Goal: Task Accomplishment & Management: Complete application form

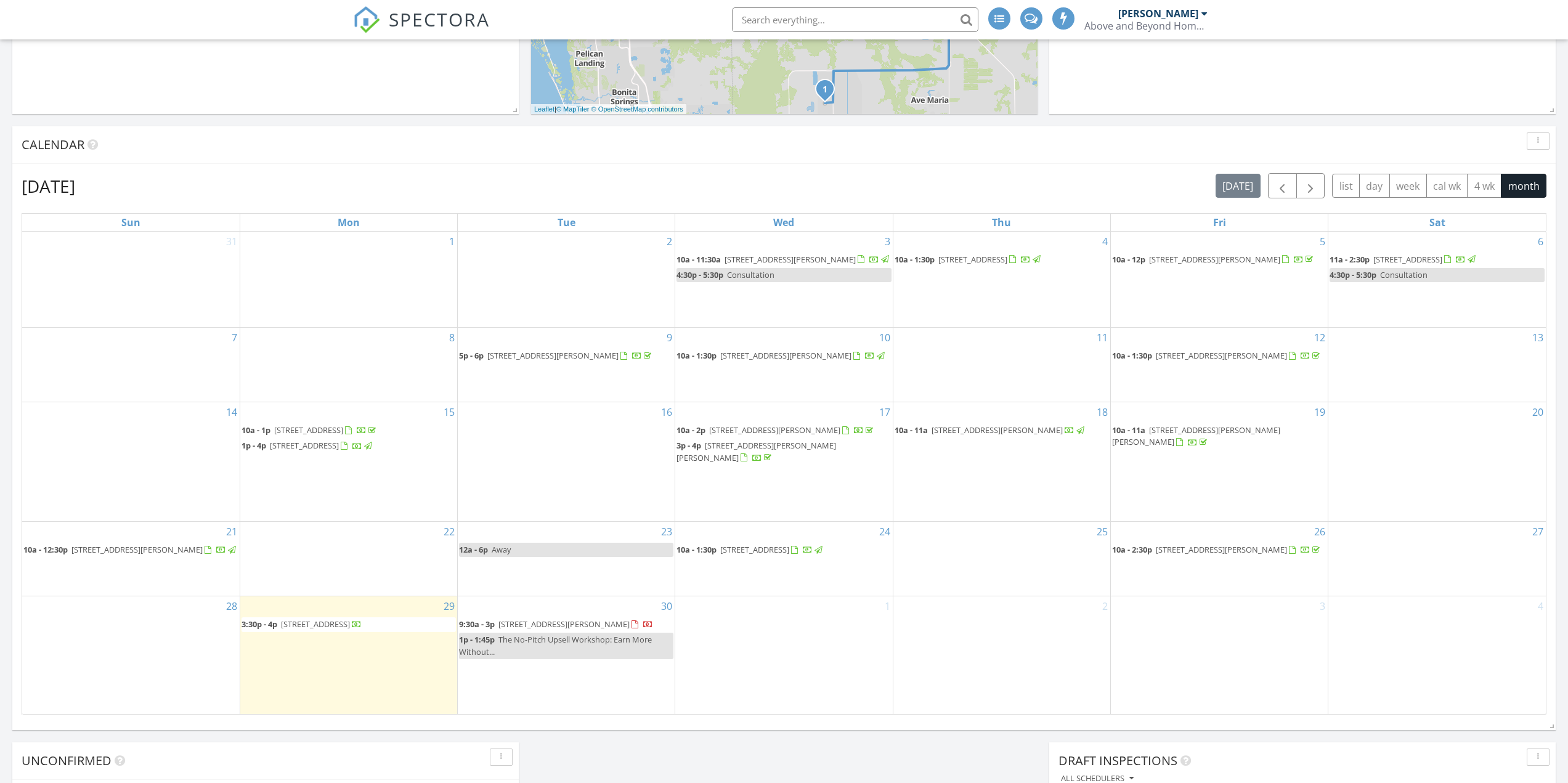
scroll to position [431, 0]
click at [534, 627] on span "[STREET_ADDRESS][PERSON_NAME]" at bounding box center [564, 621] width 132 height 11
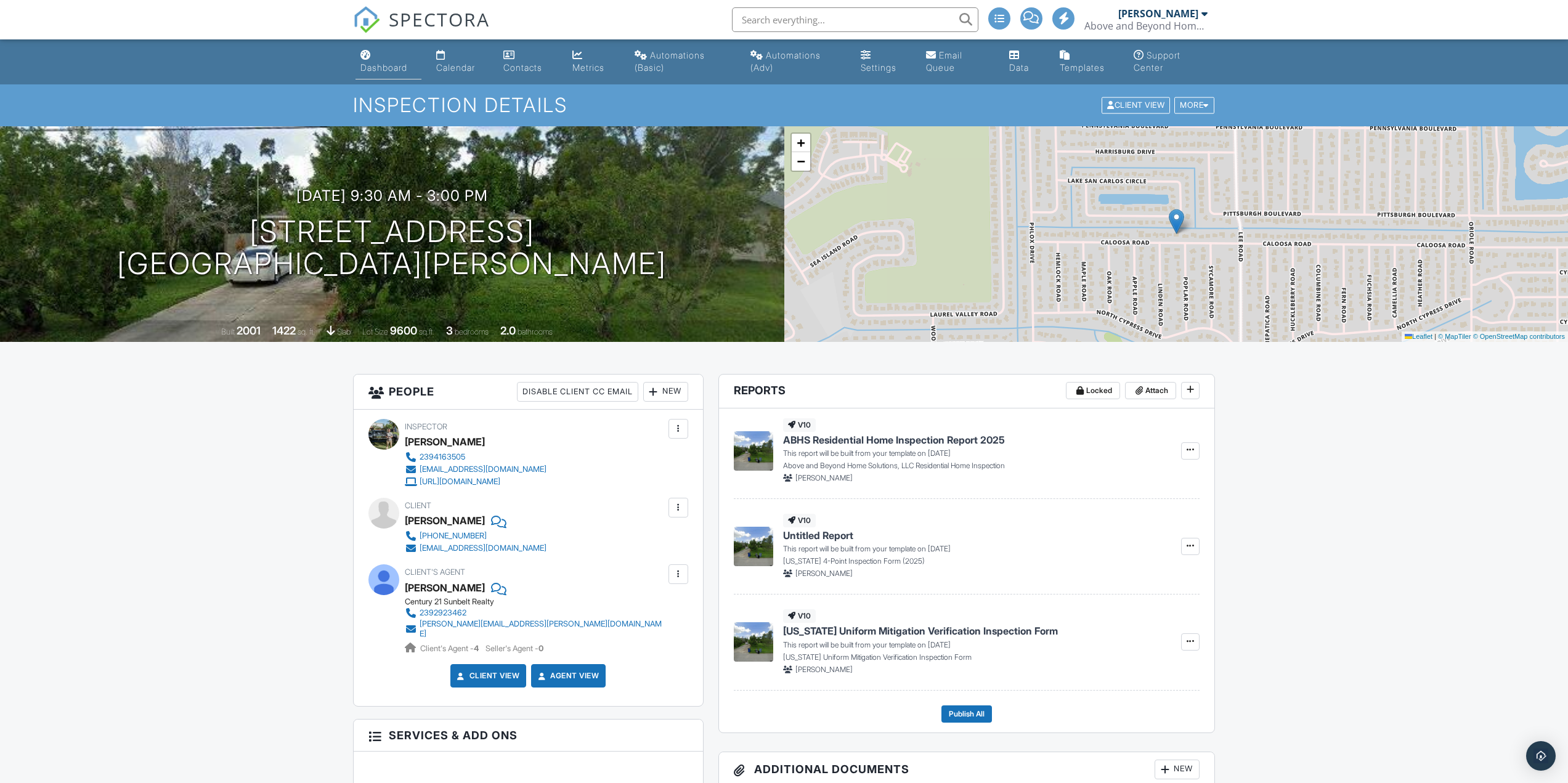
click at [379, 65] on div "Dashboard" at bounding box center [384, 67] width 47 height 11
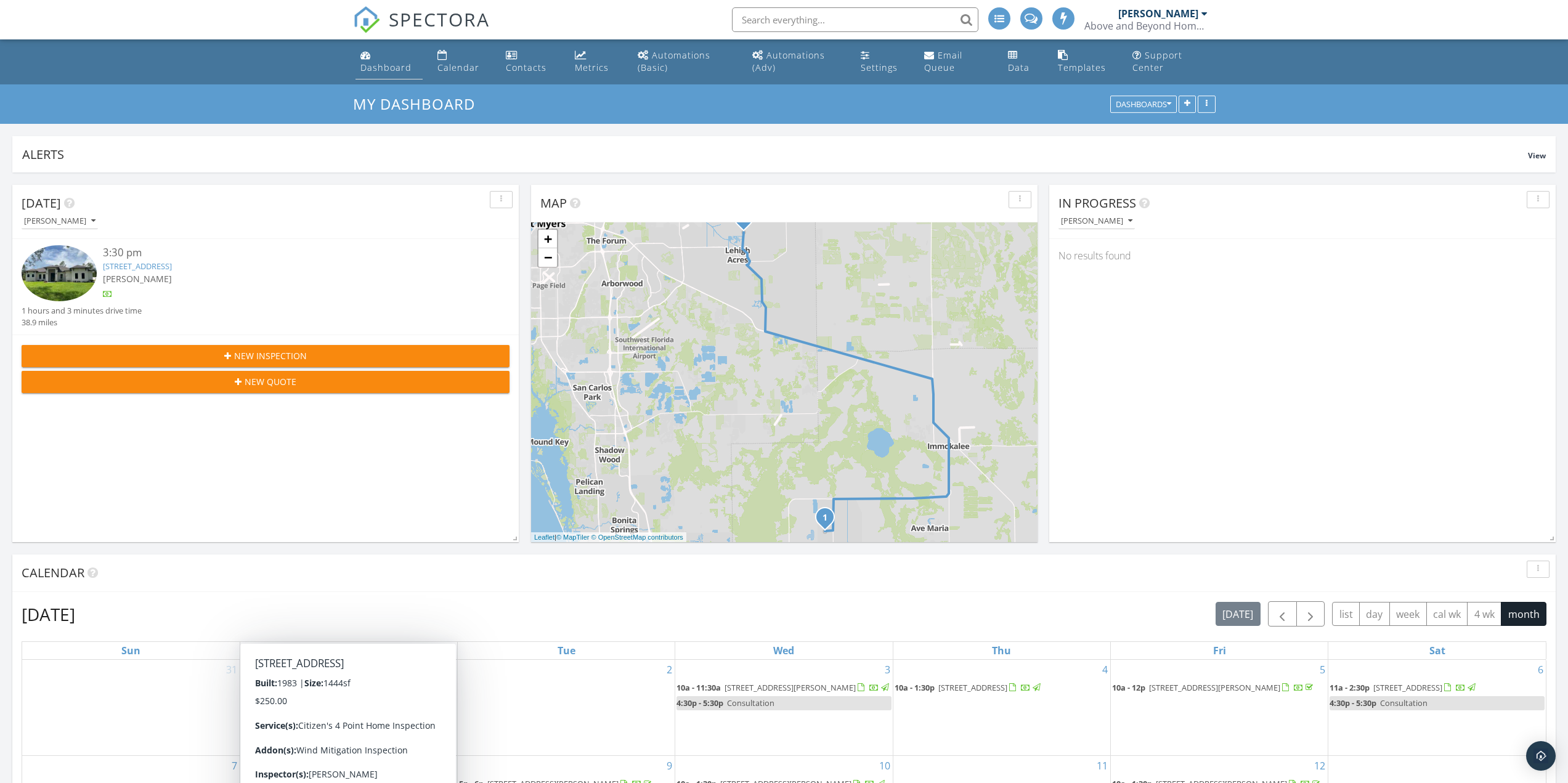
click at [371, 69] on div "Dashboard" at bounding box center [386, 67] width 51 height 12
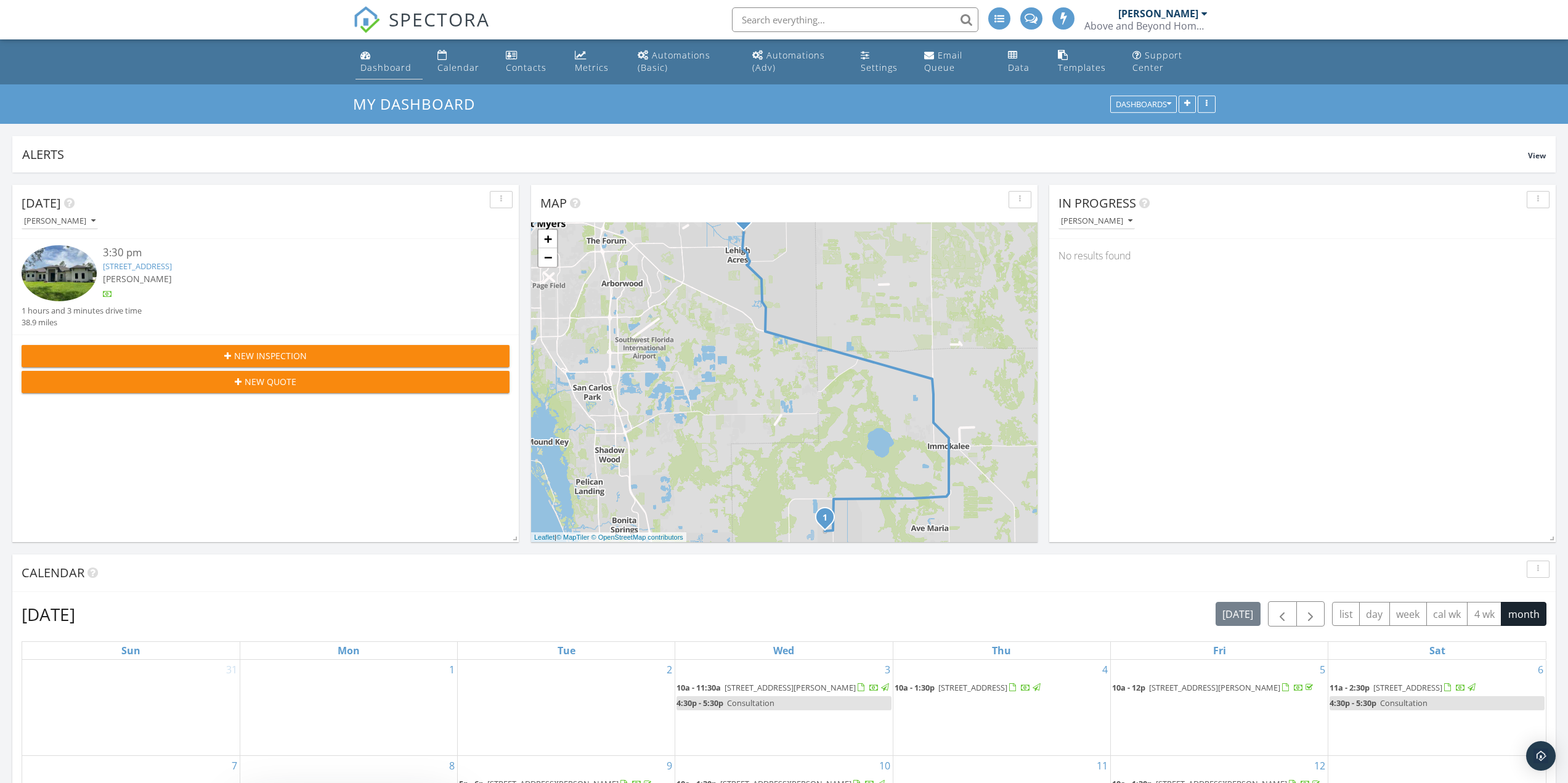
click at [381, 74] on link "Dashboard" at bounding box center [389, 62] width 67 height 35
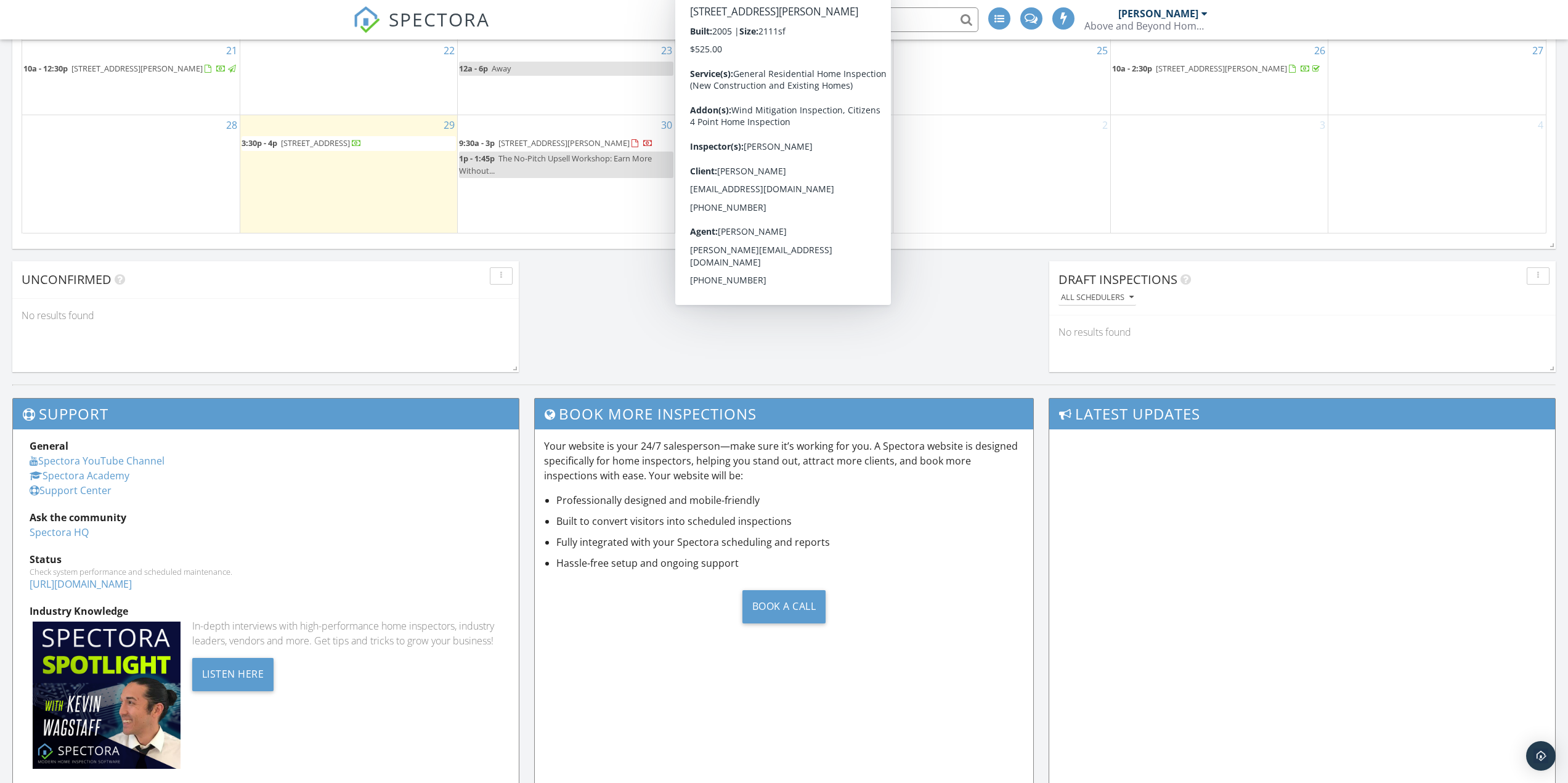
scroll to position [801, 0]
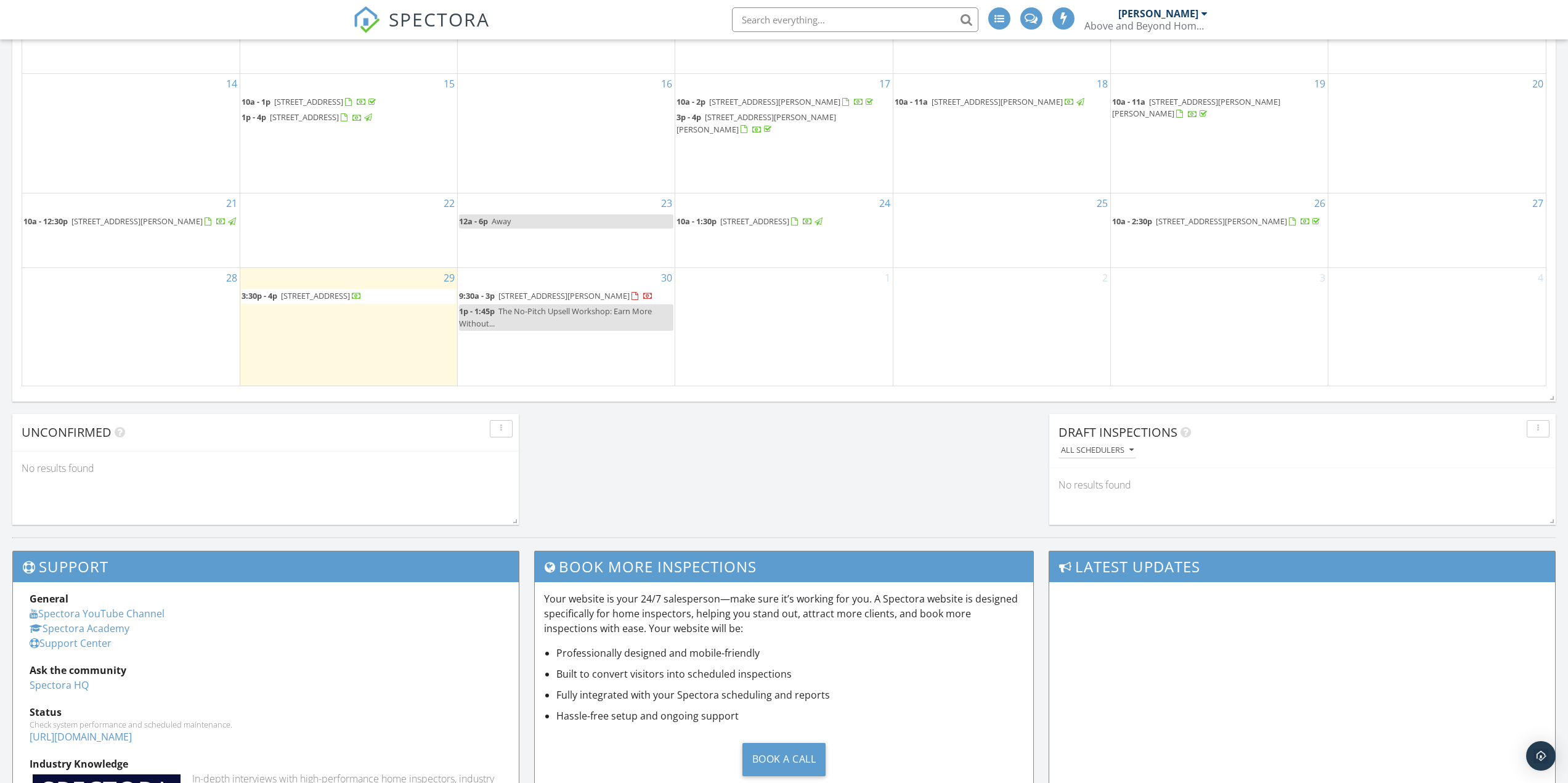
scroll to position [678, 0]
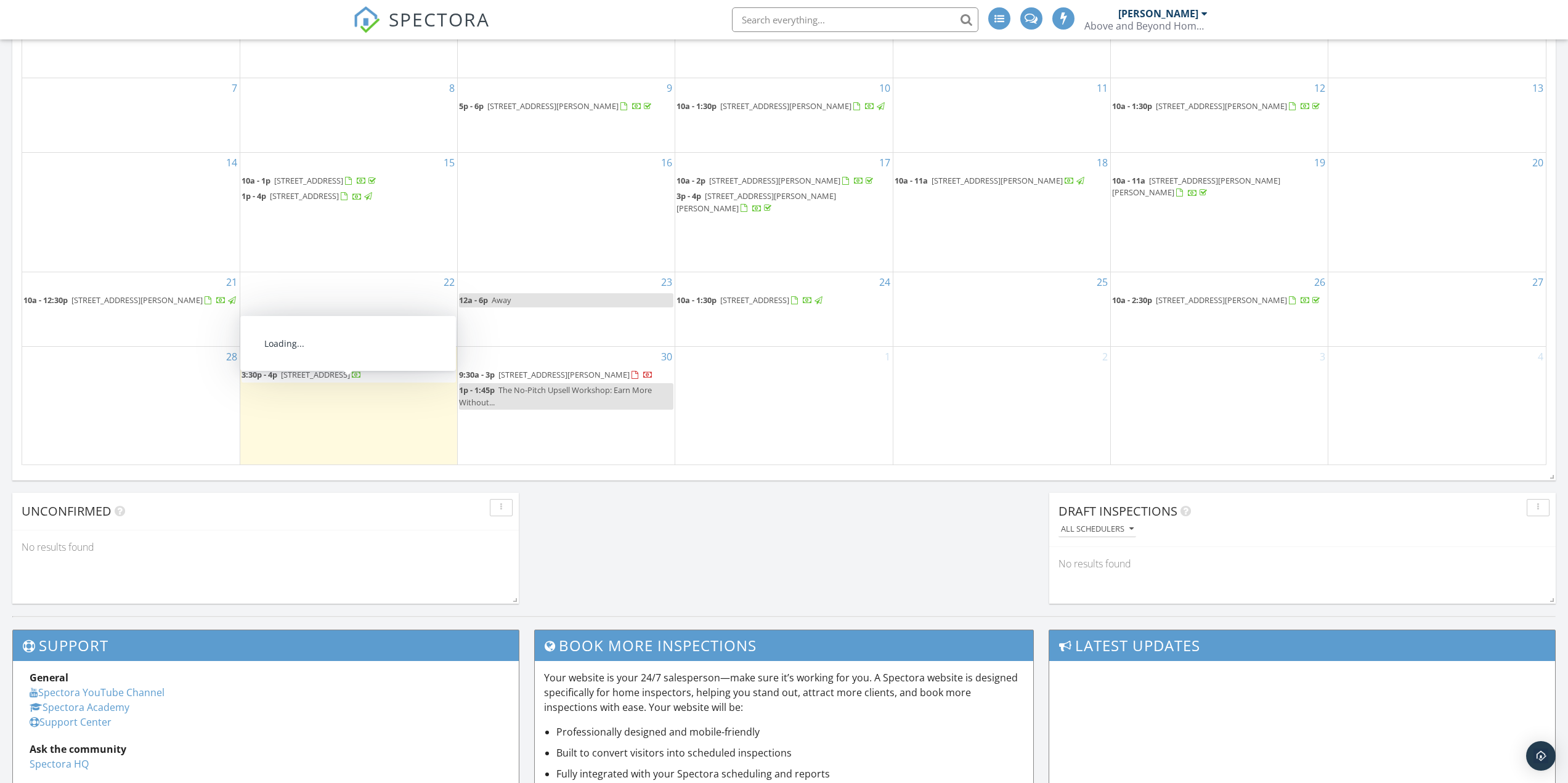
click at [350, 380] on span "2660 56th Ave NE, Naples 34120" at bounding box center [315, 375] width 69 height 11
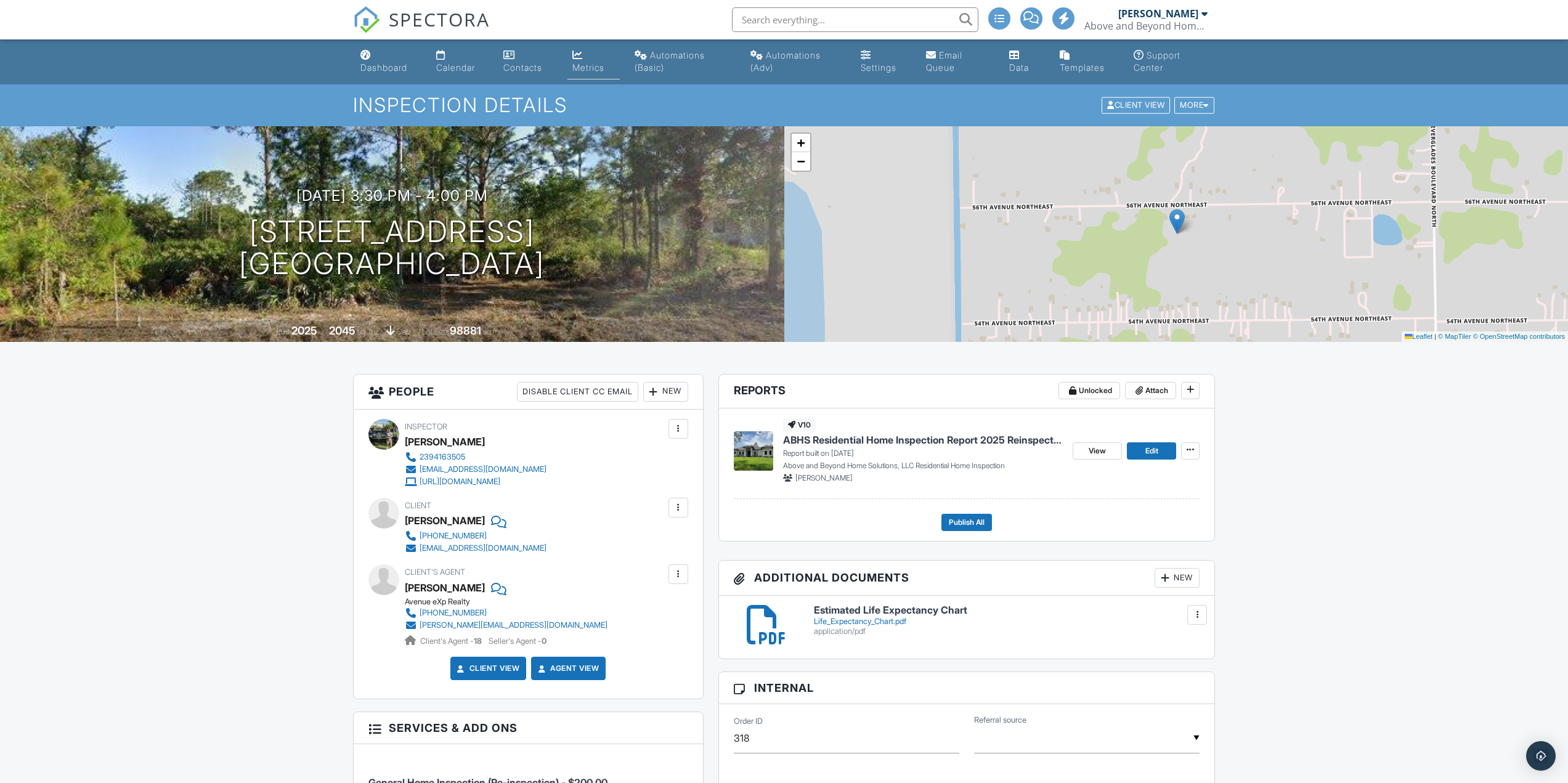
click at [587, 59] on link "Metrics" at bounding box center [593, 62] width 52 height 35
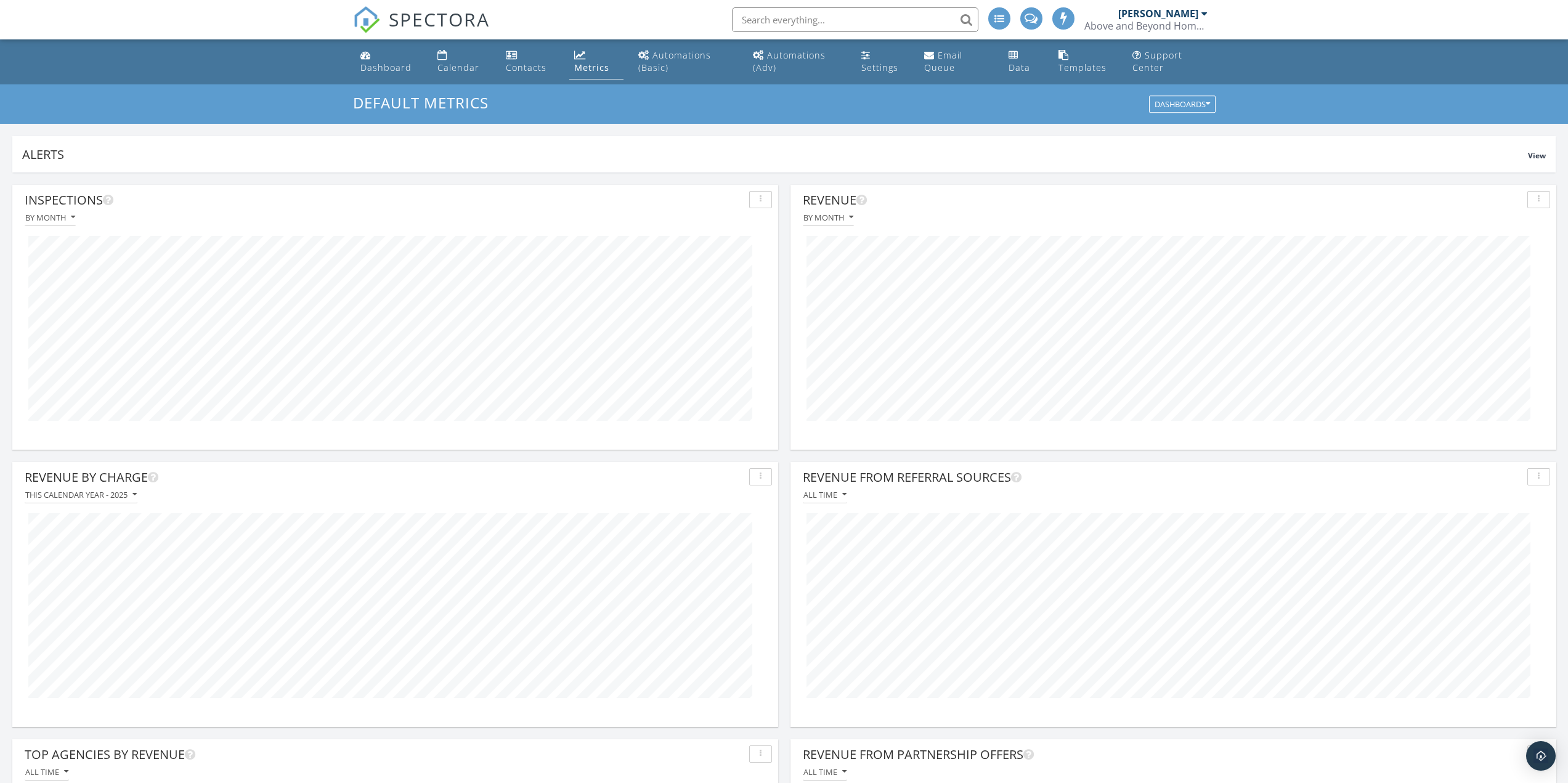
scroll to position [265, 766]
click at [362, 52] on div "Dashboard" at bounding box center [365, 55] width 11 height 10
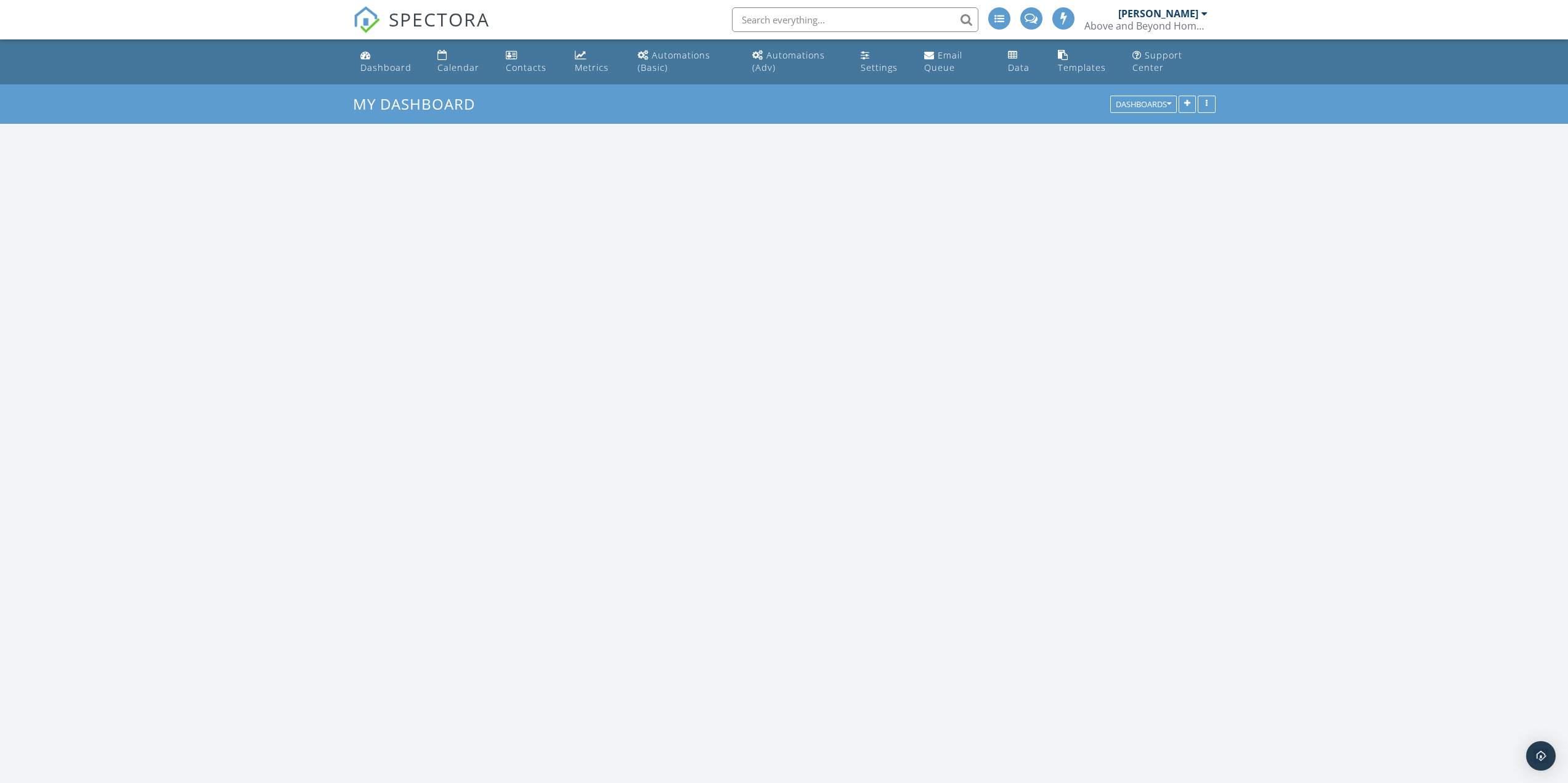
scroll to position [1141, 1587]
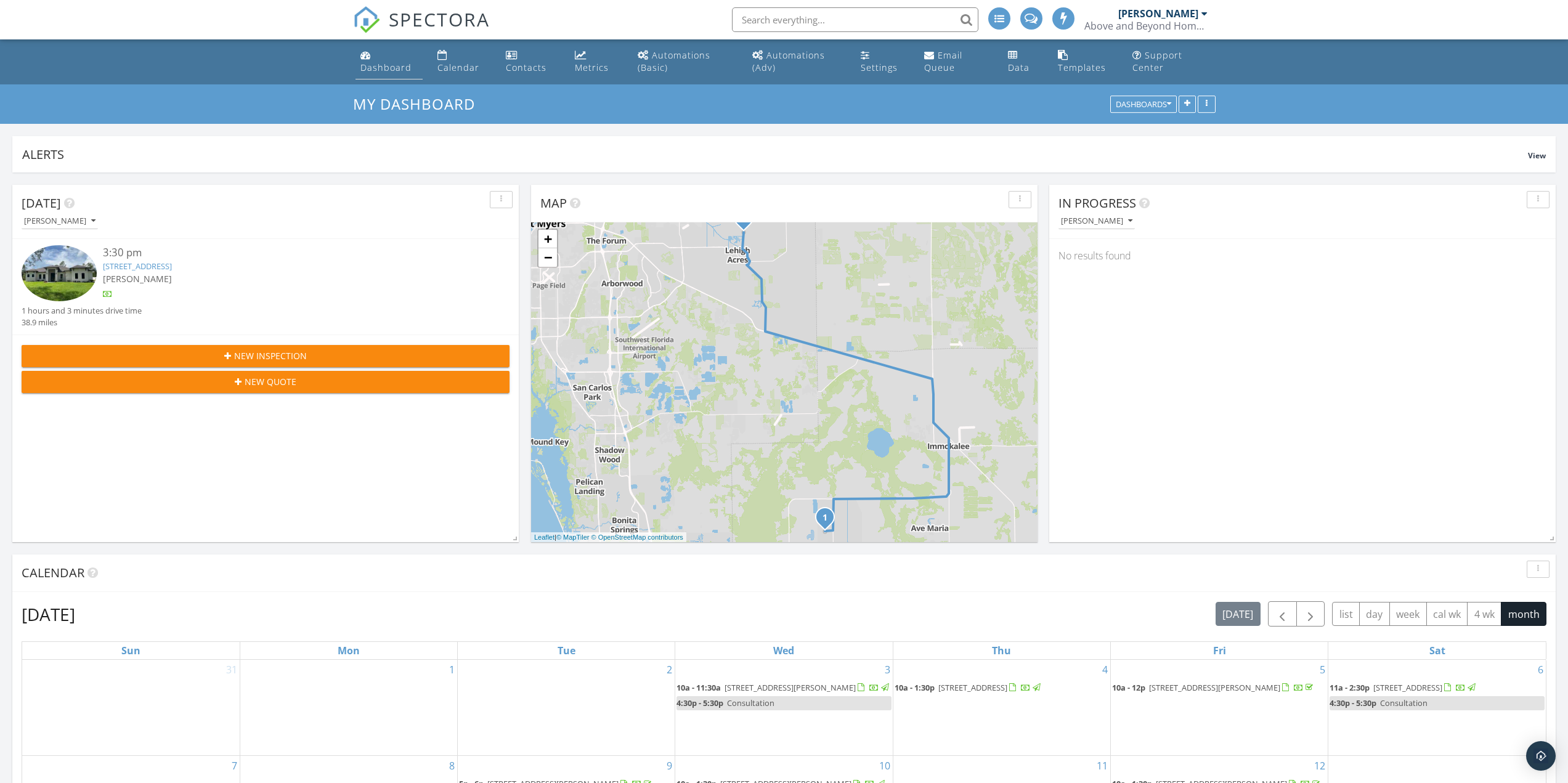
click at [365, 67] on div "Dashboard" at bounding box center [386, 67] width 51 height 12
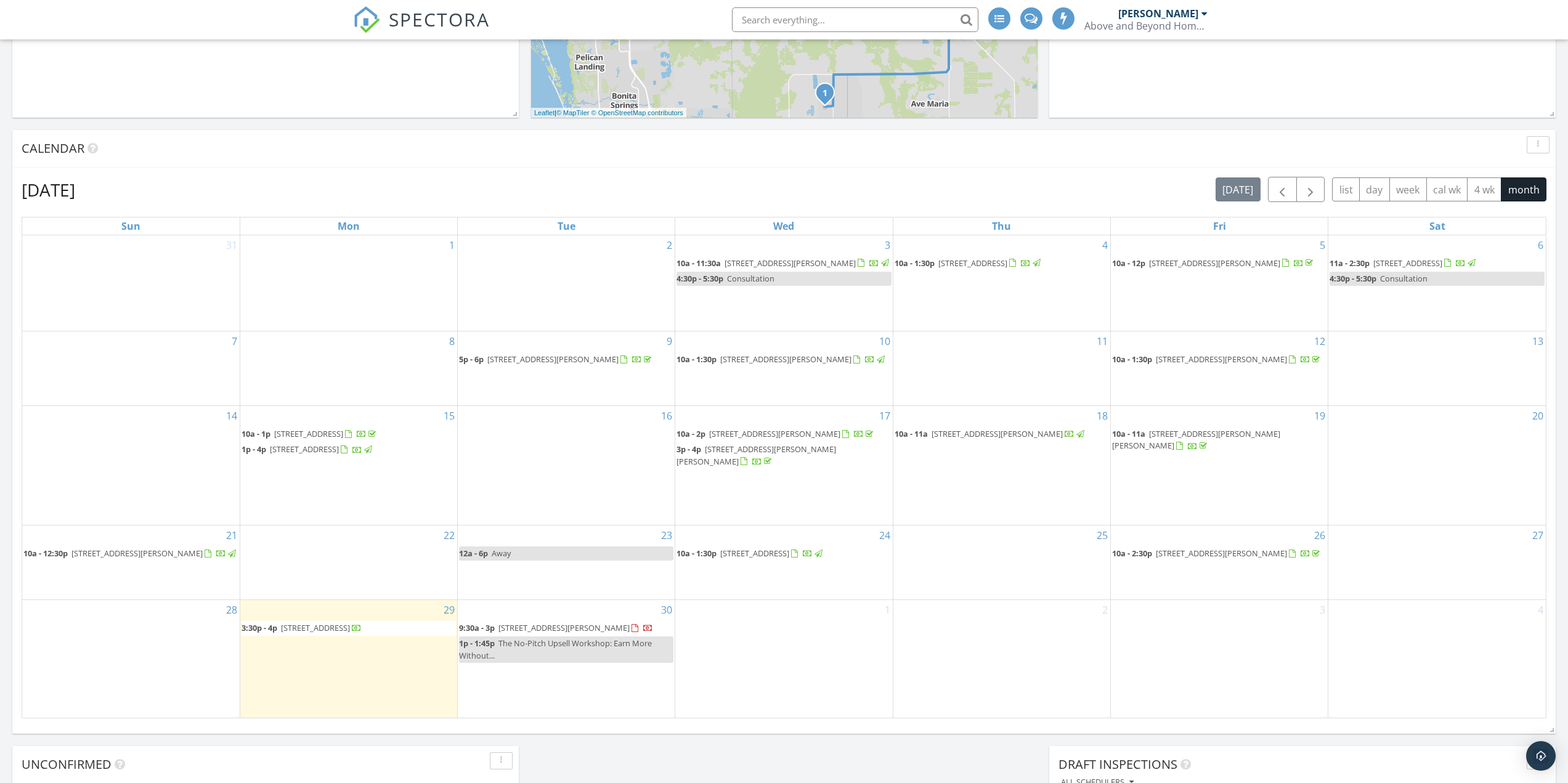
scroll to position [431, 0]
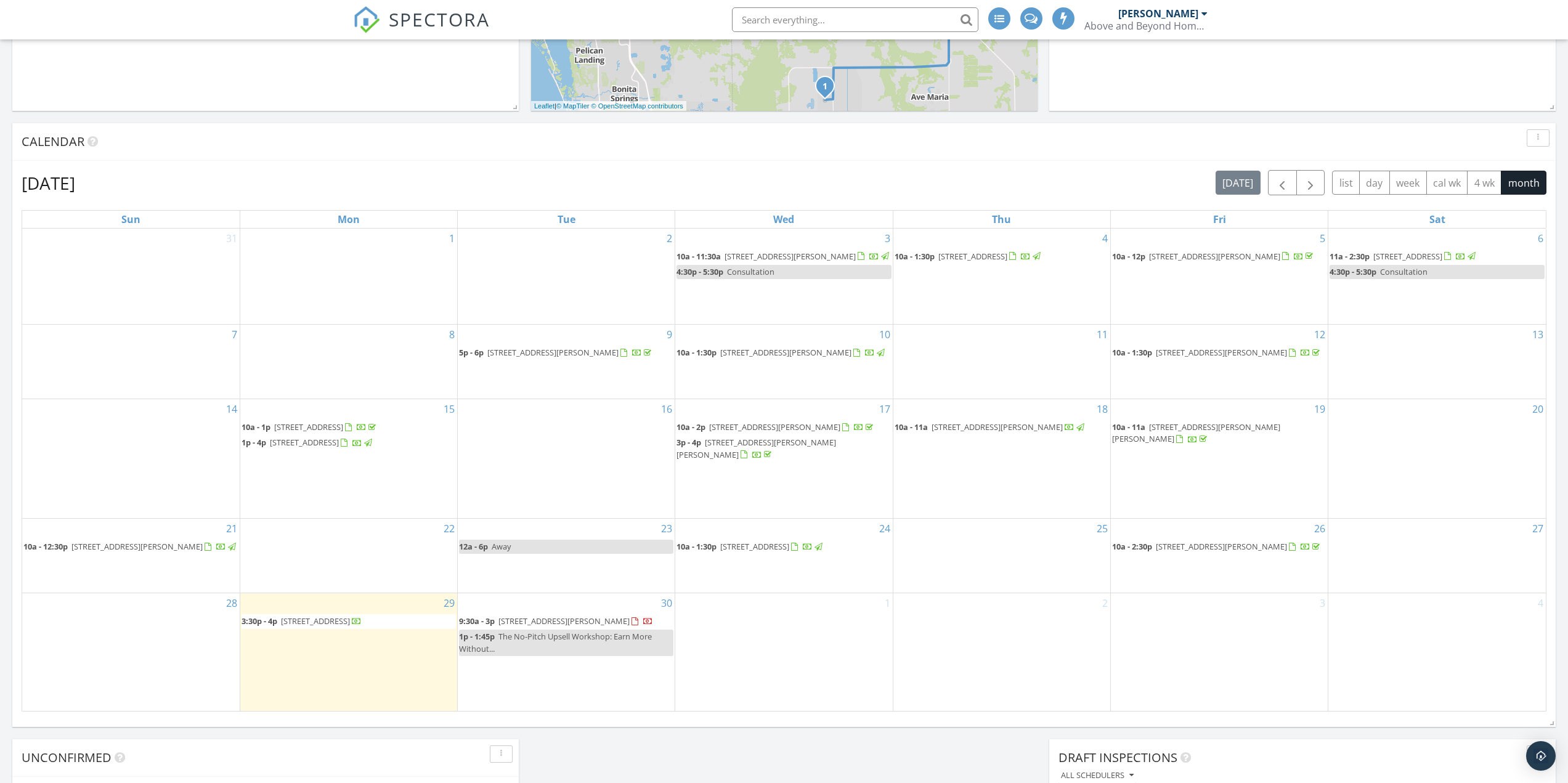
click at [714, 638] on div "1" at bounding box center [783, 652] width 217 height 118
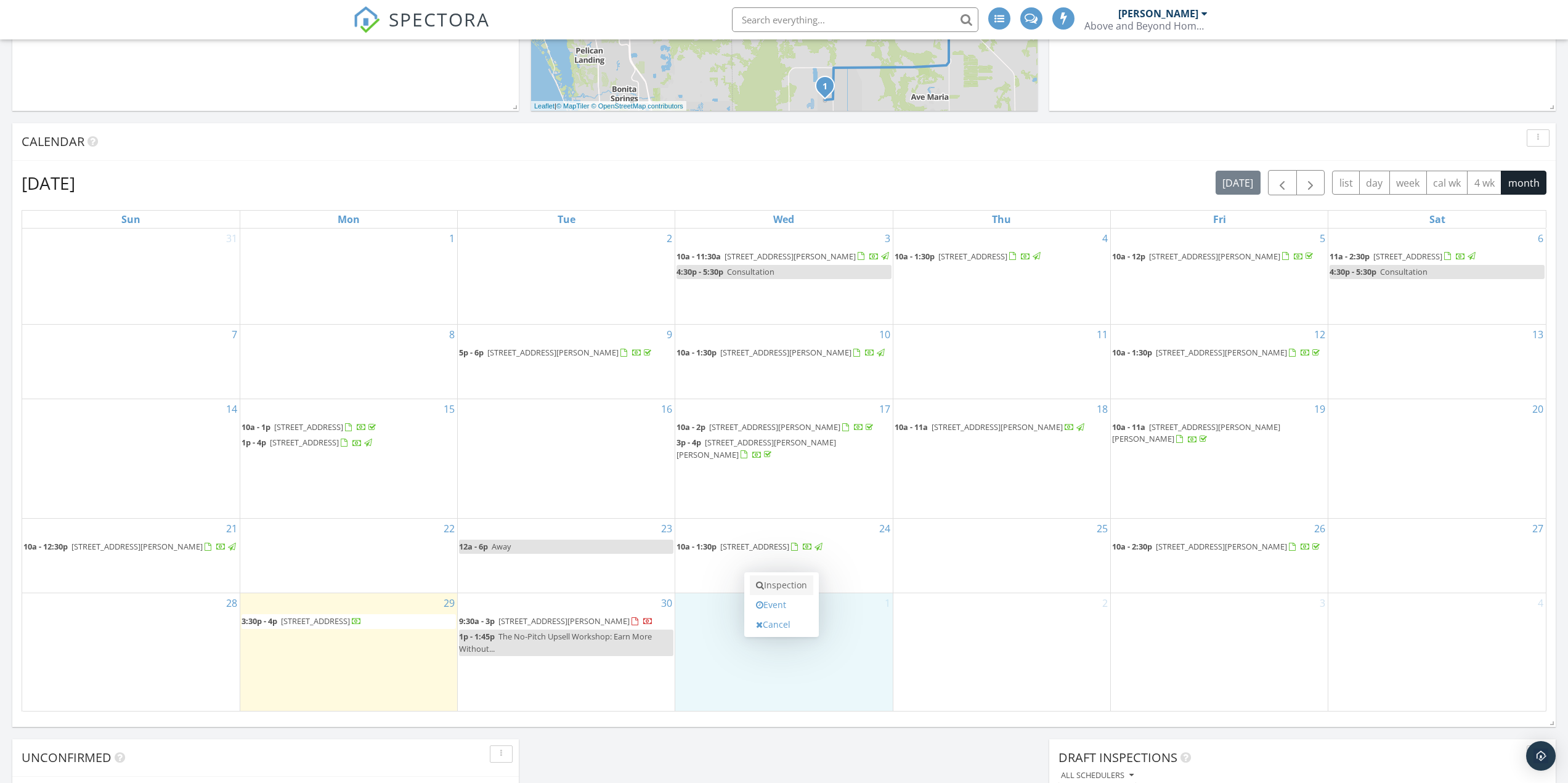
click at [781, 588] on link "Inspection" at bounding box center [781, 585] width 63 height 20
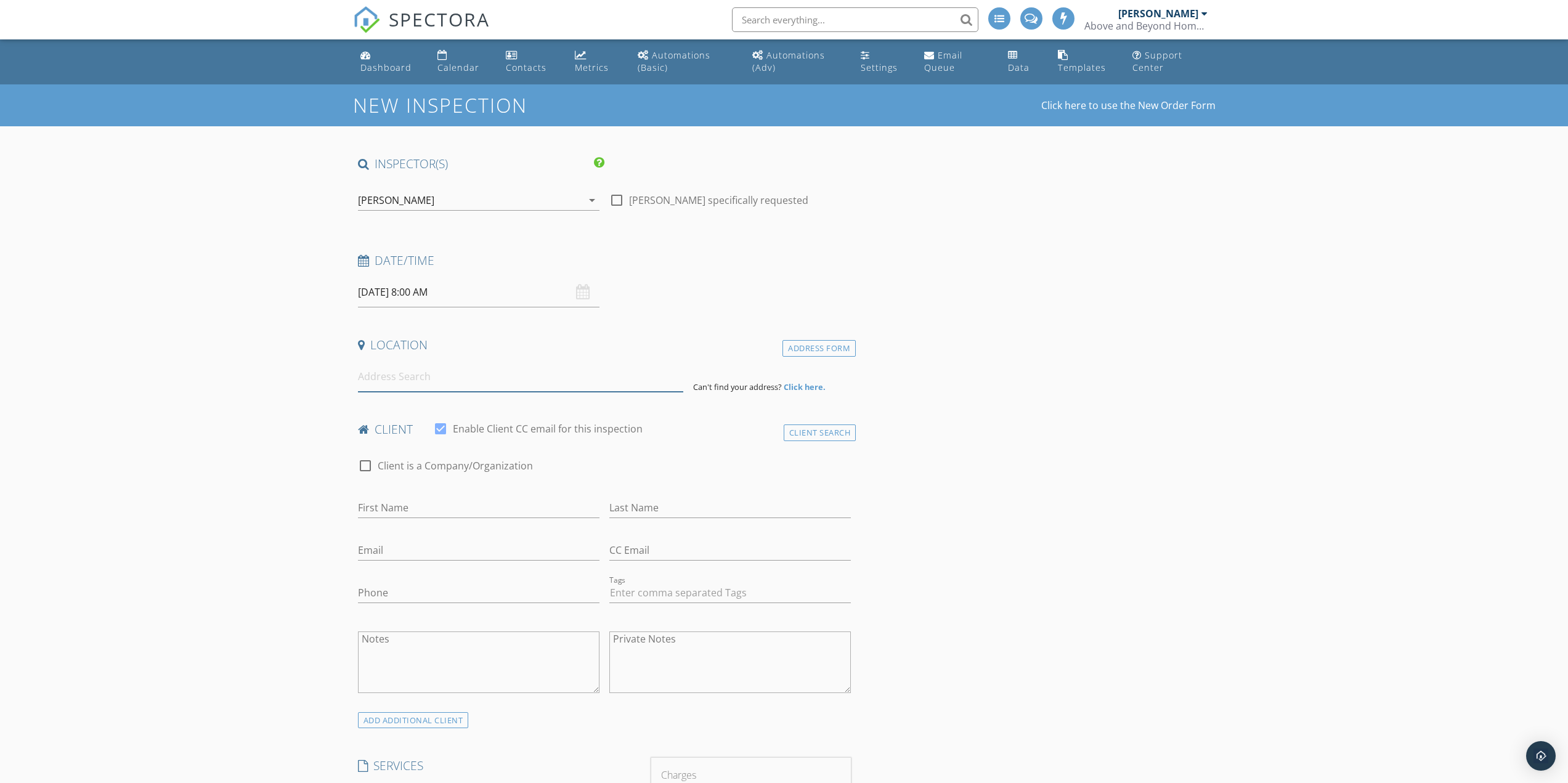
click at [445, 371] on input at bounding box center [520, 377] width 325 height 30
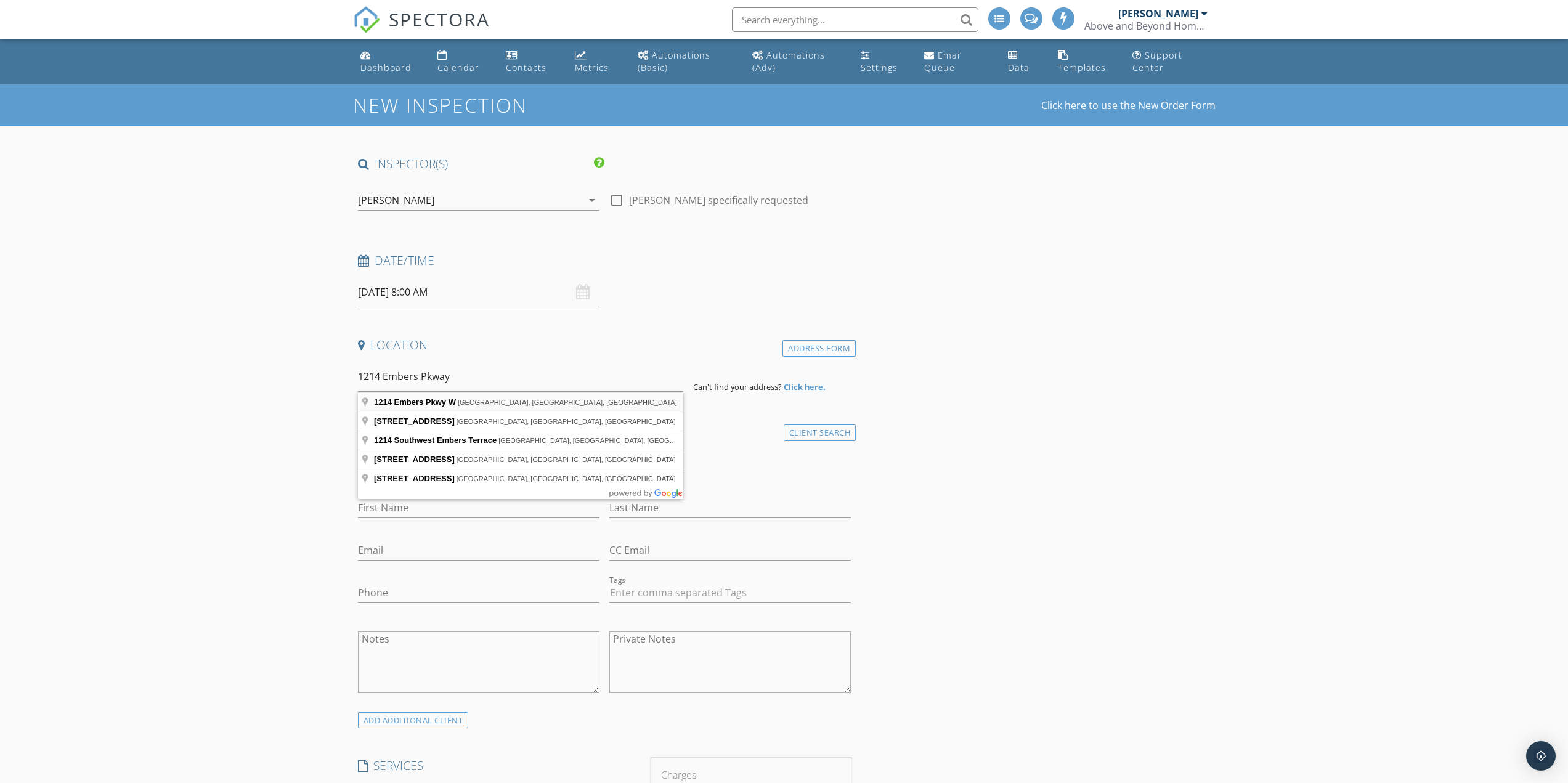
type input "[STREET_ADDRESS]"
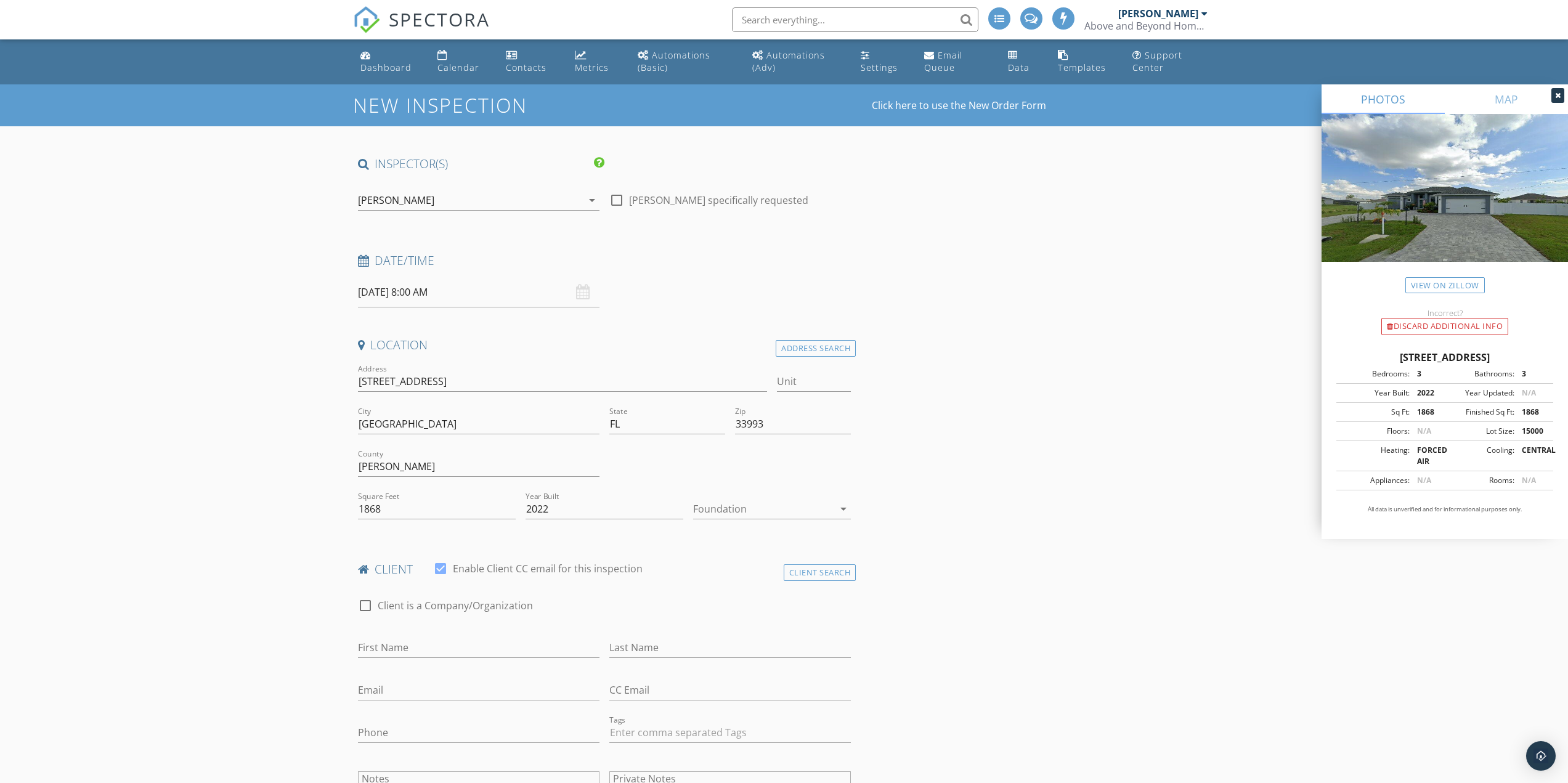
click at [745, 505] on div at bounding box center [763, 509] width 140 height 20
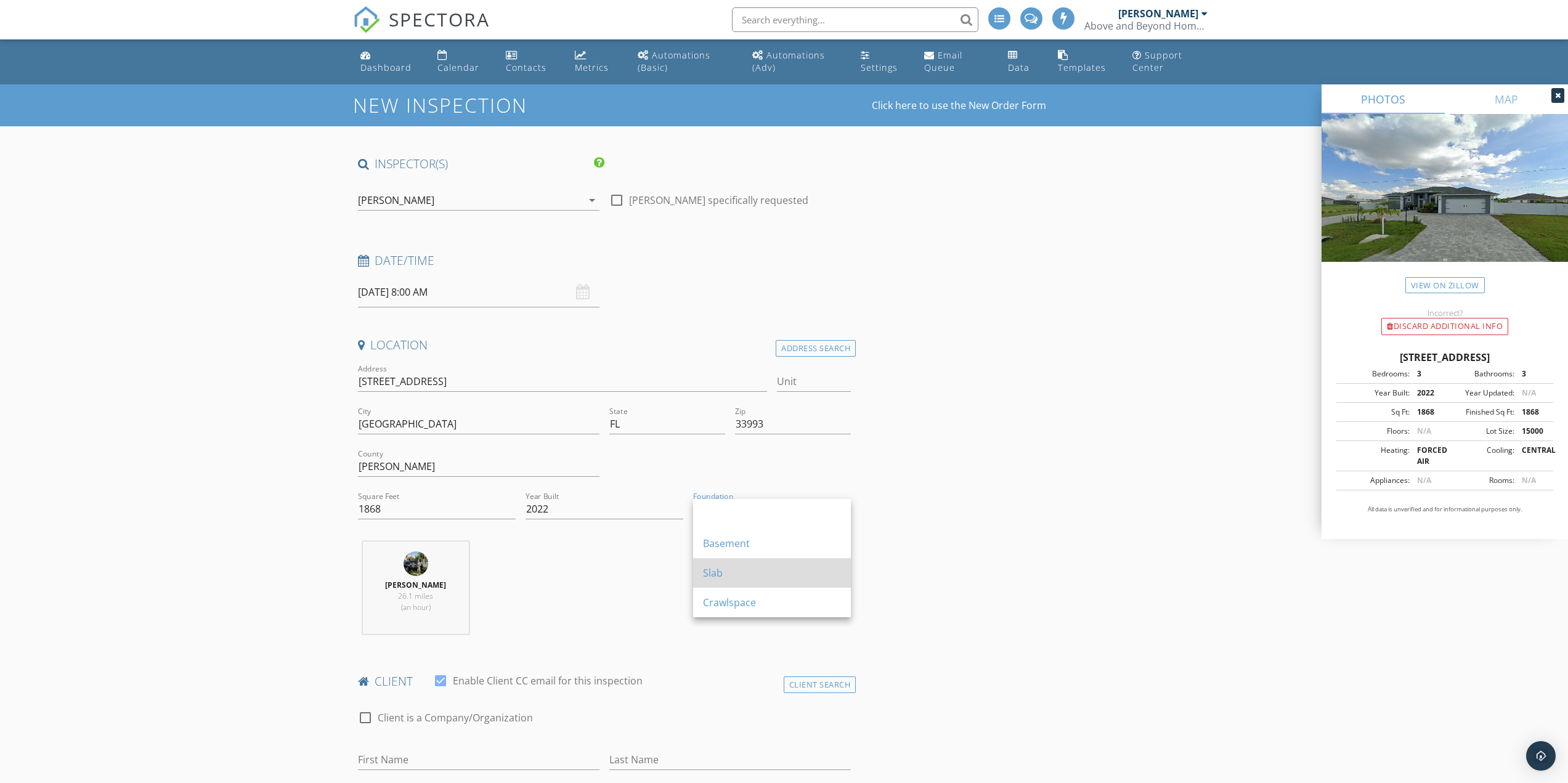
click at [750, 569] on div "Slab" at bounding box center [772, 572] width 138 height 15
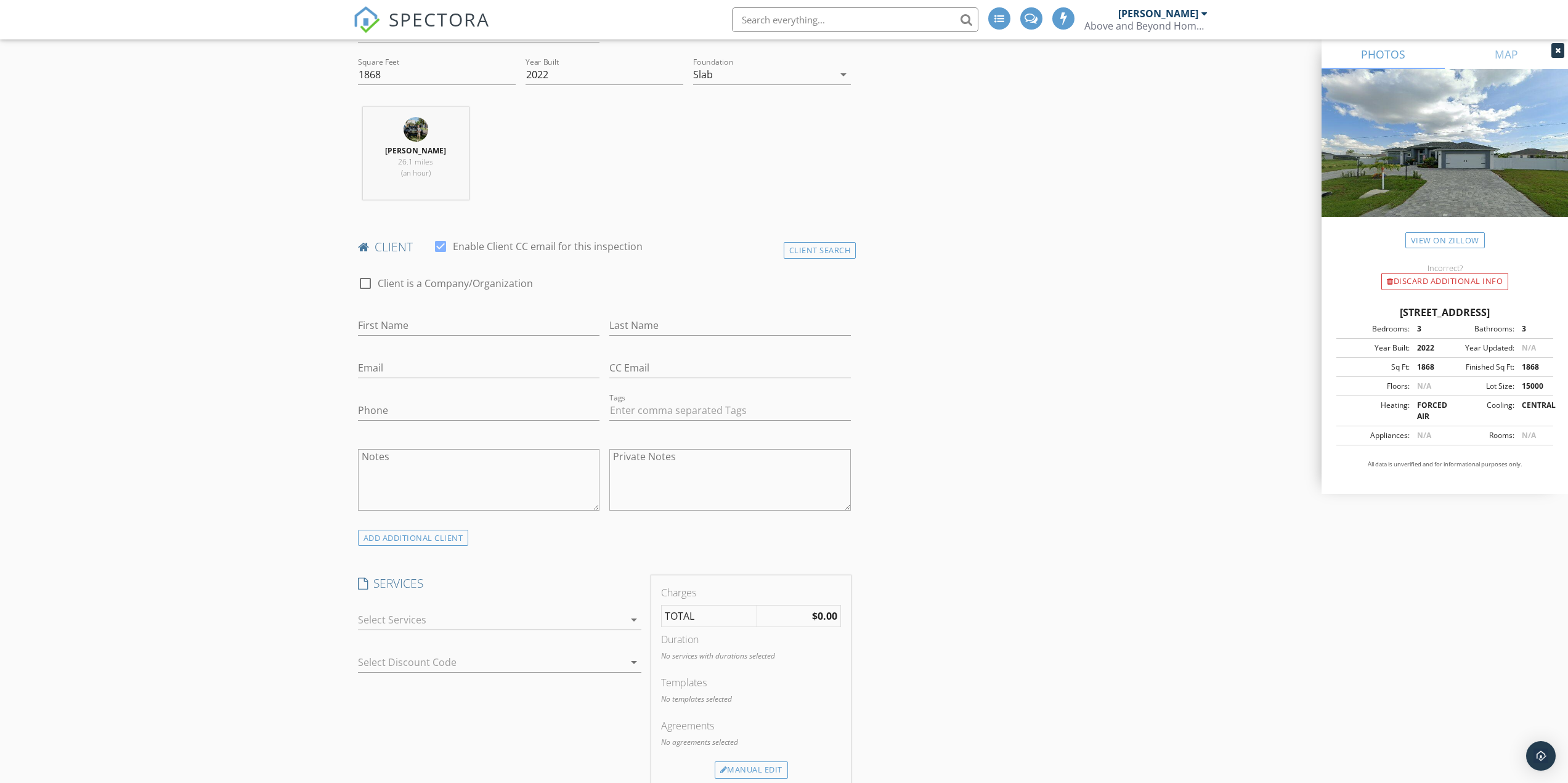
scroll to position [555, 0]
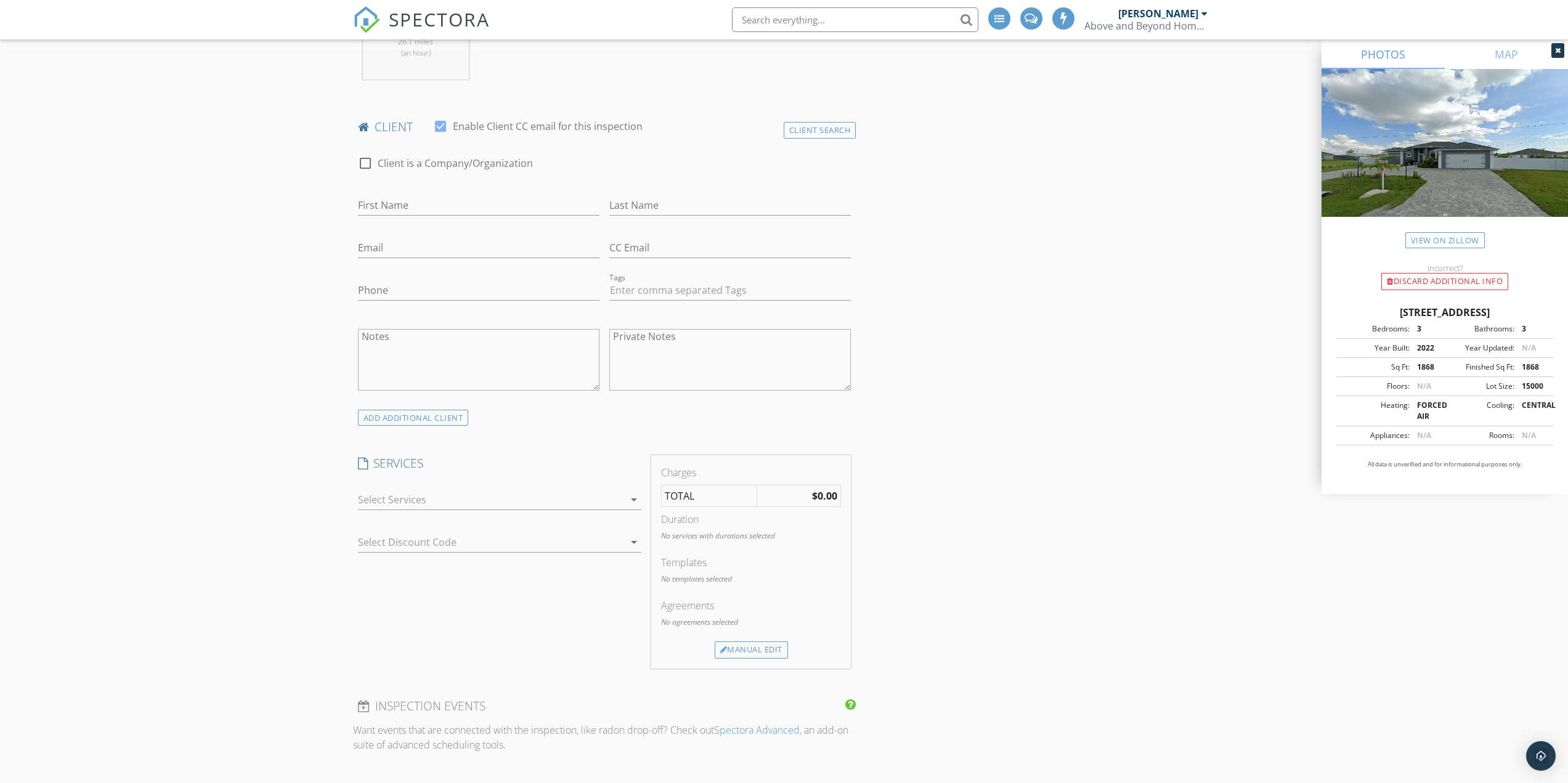
click at [493, 502] on div at bounding box center [491, 500] width 266 height 20
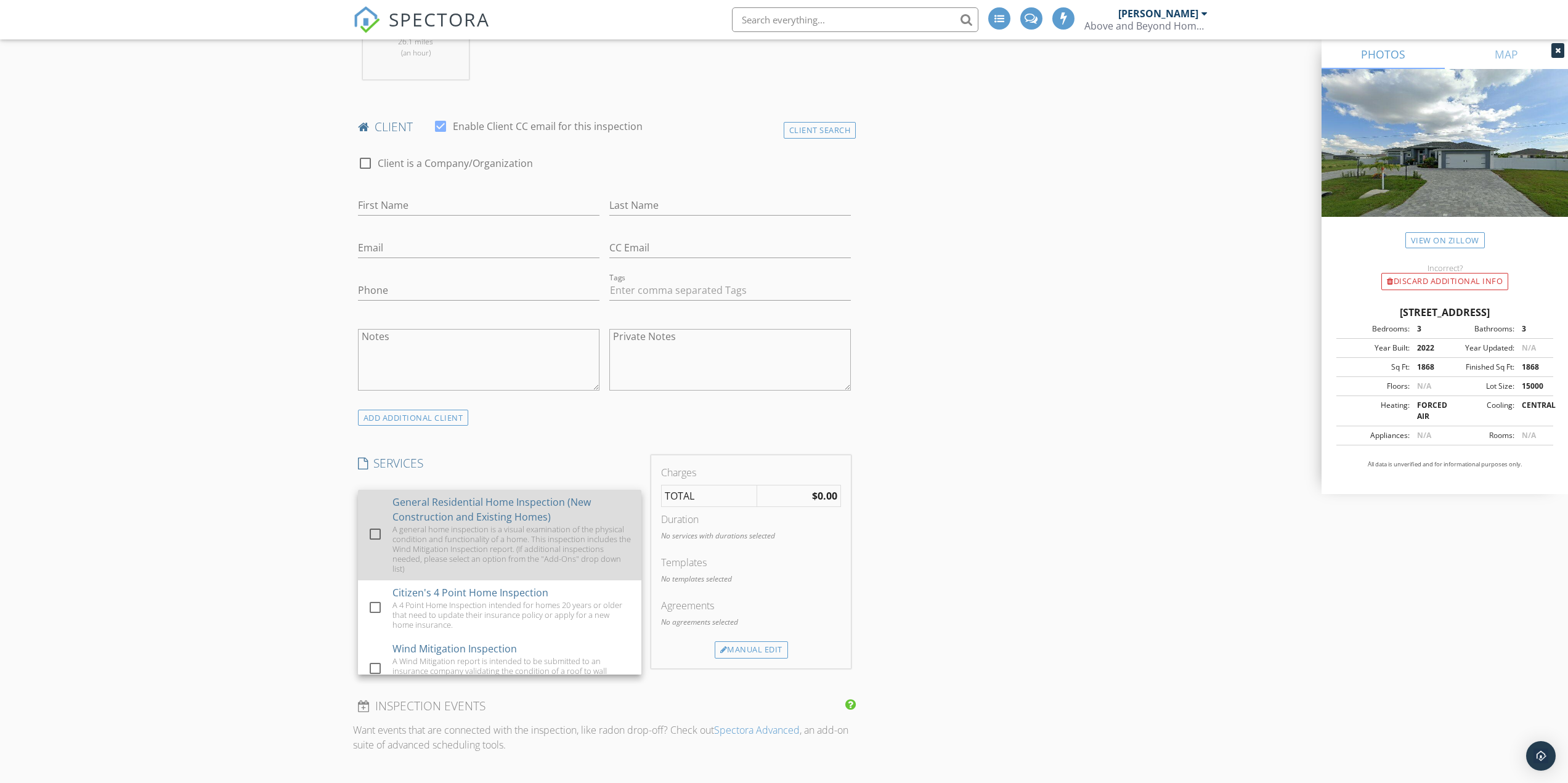
click at [463, 529] on div "A general home inspection is a visual examination of the physical condition and…" at bounding box center [512, 549] width 239 height 49
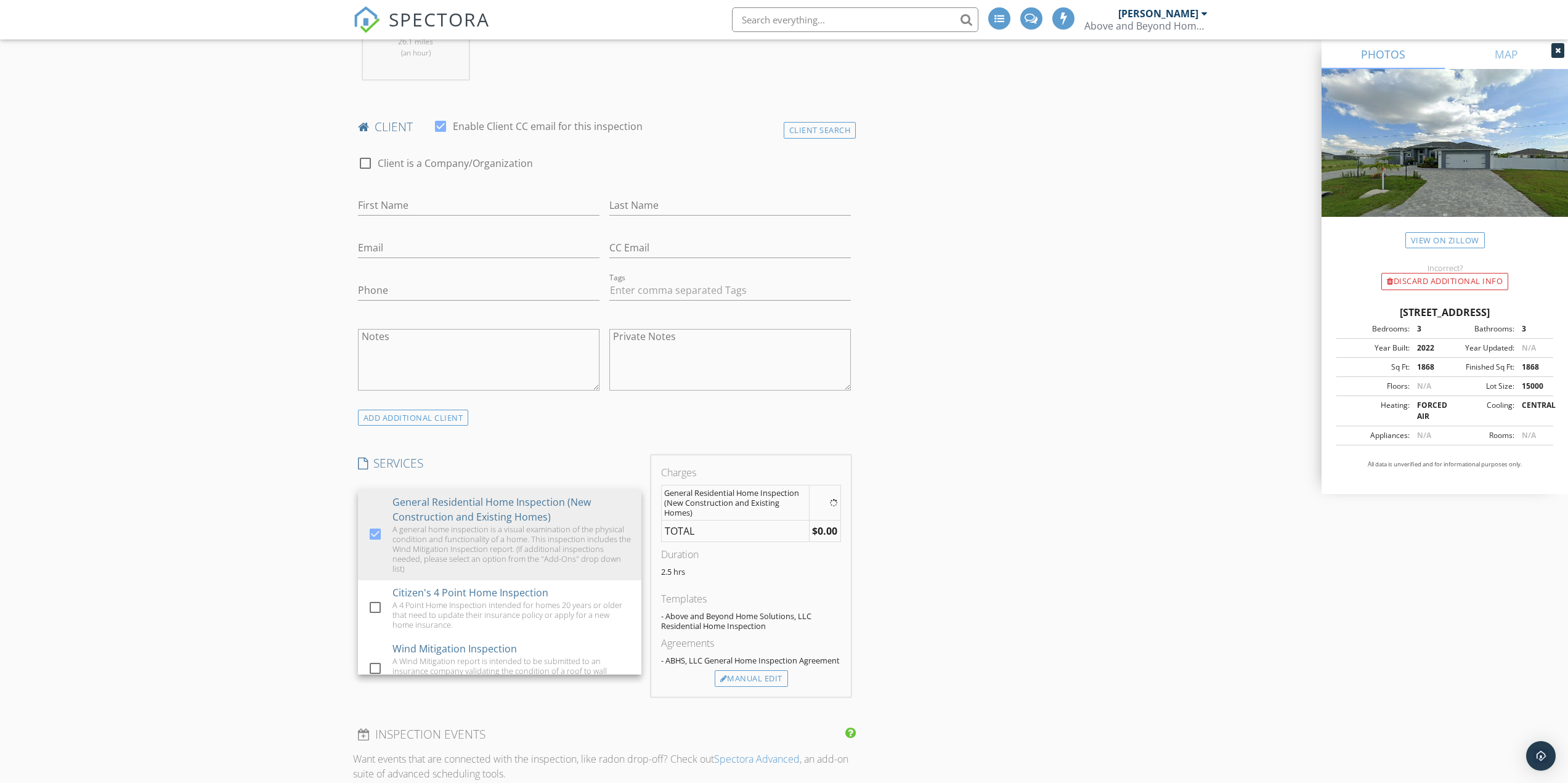
click at [185, 524] on div "New Inspection Click here to use the New Order Form INSPECTOR(S) check_box Yevg…" at bounding box center [784, 690] width 1568 height 2320
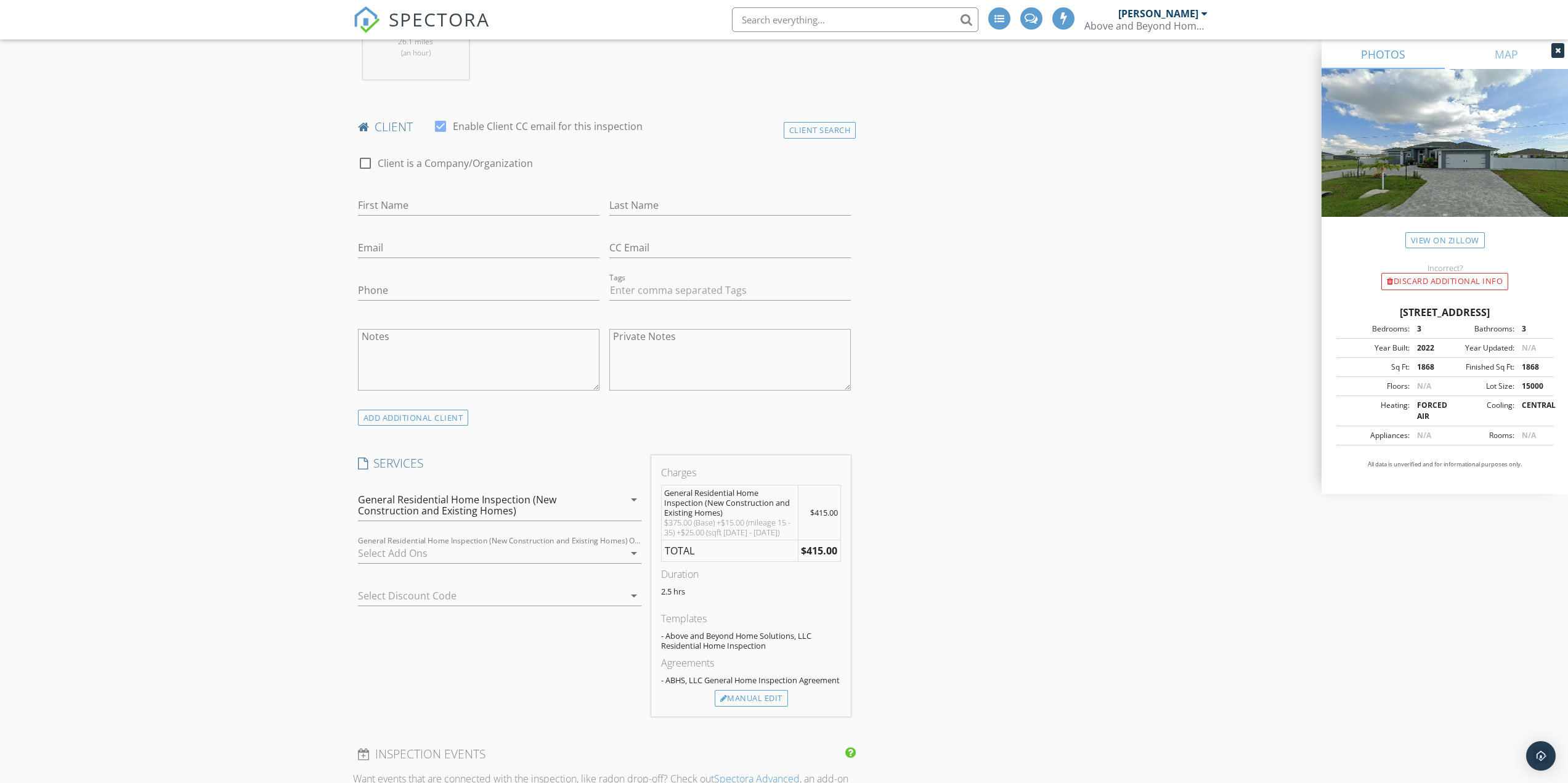
click at [488, 551] on div at bounding box center [491, 553] width 266 height 20
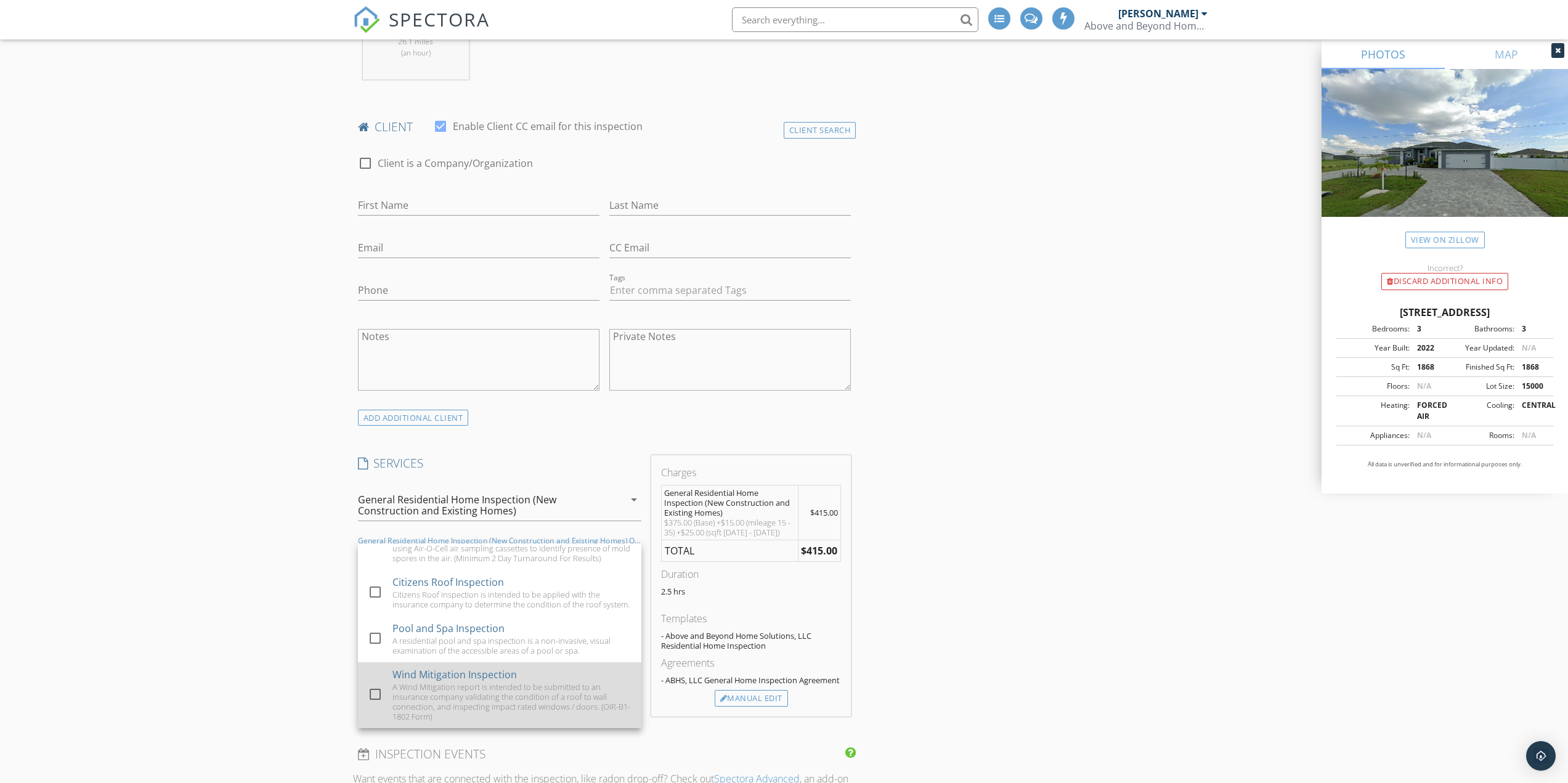
scroll to position [186, 0]
click at [439, 685] on div "A Wind Mitigation report is intended to be submitted to an insurance company va…" at bounding box center [512, 702] width 239 height 39
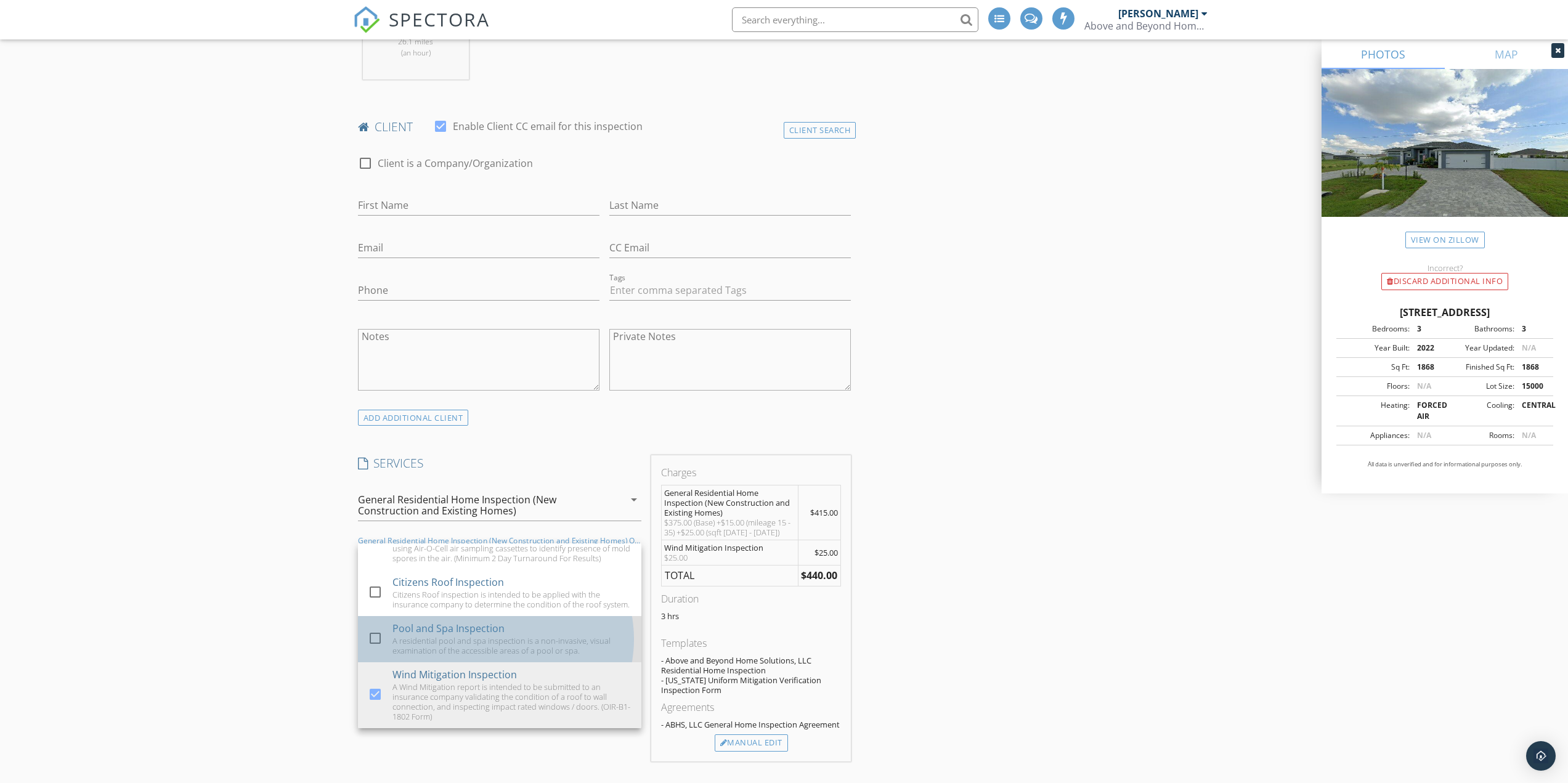
click at [399, 632] on div "Pool and Spa Inspection" at bounding box center [448, 628] width 112 height 15
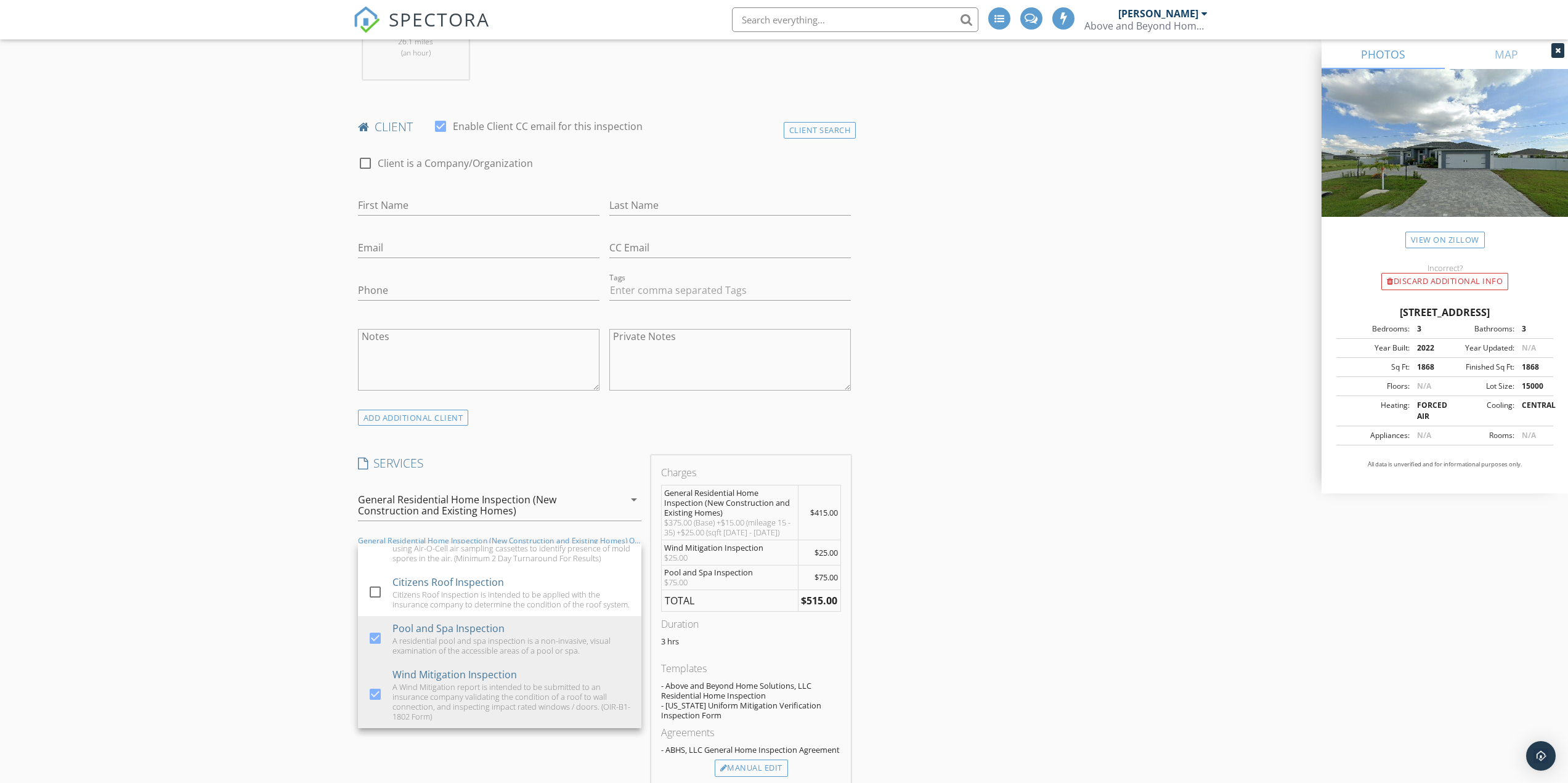
click at [956, 586] on div "INSPECTOR(S) check_box Yevgen Zakarukin PRIMARY Yevgen Zakarukin arrow_drop_dow…" at bounding box center [784, 756] width 862 height 2309
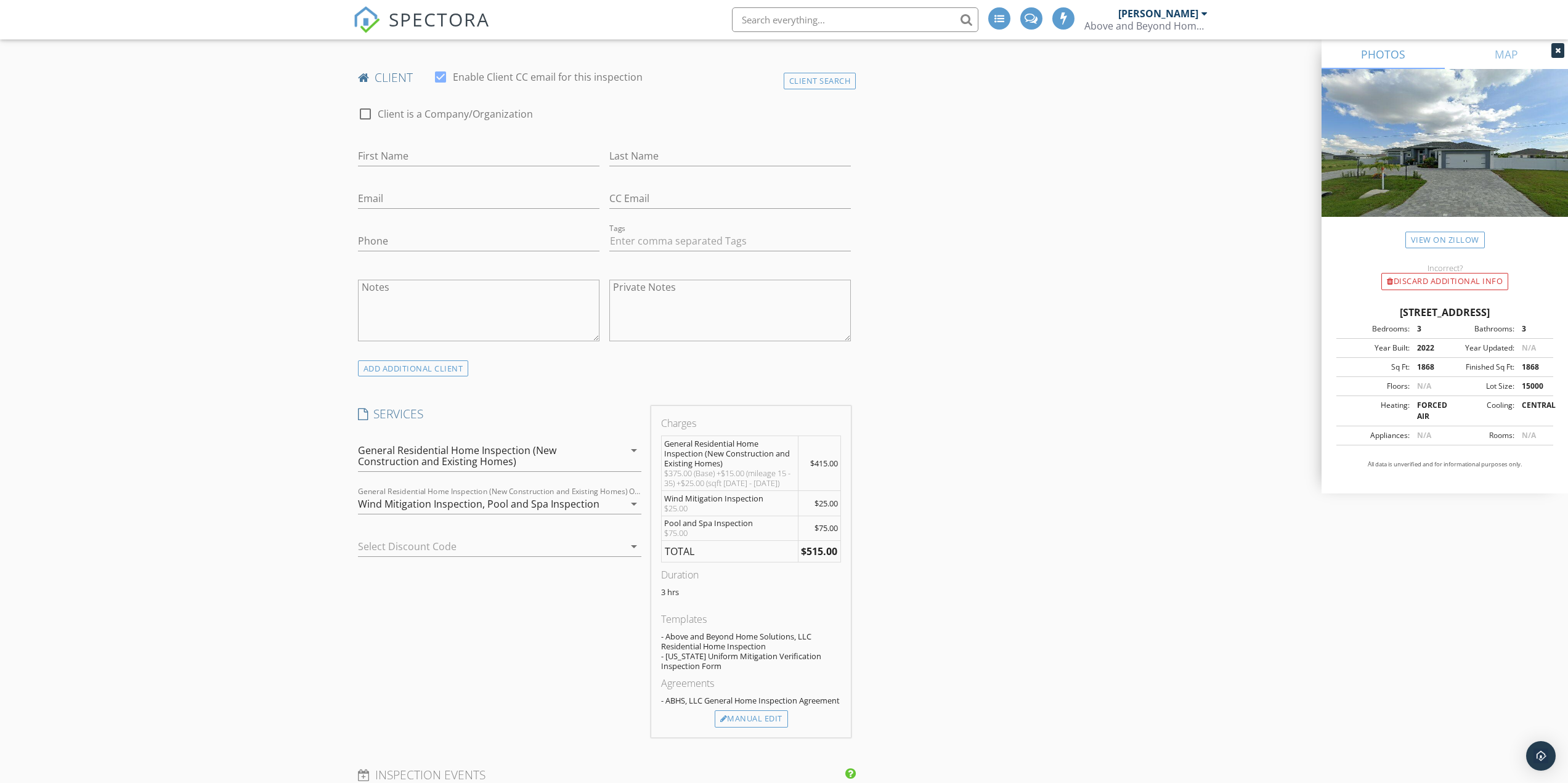
scroll to position [863, 0]
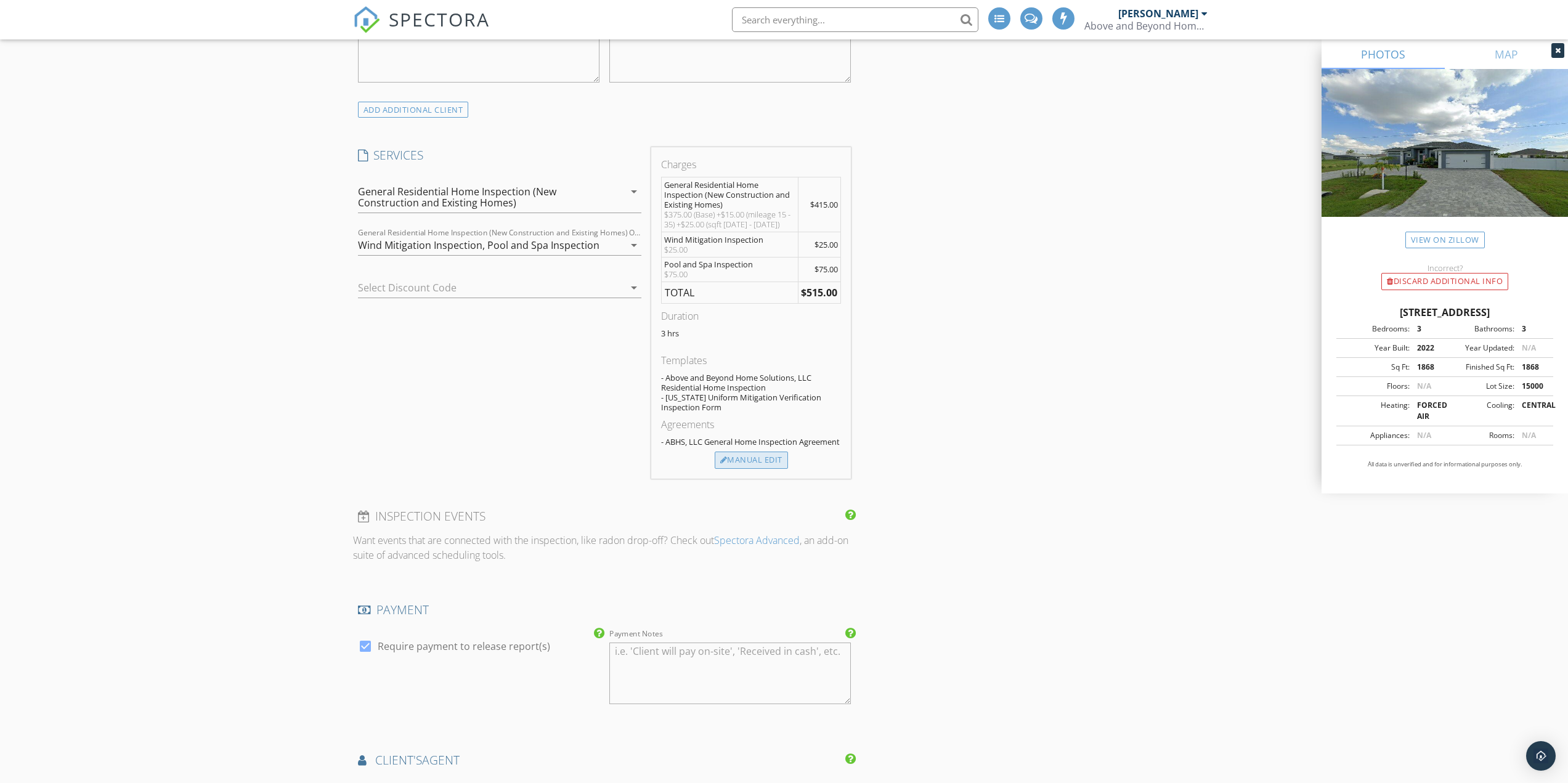
click at [763, 469] on div "Manual Edit" at bounding box center [751, 460] width 73 height 17
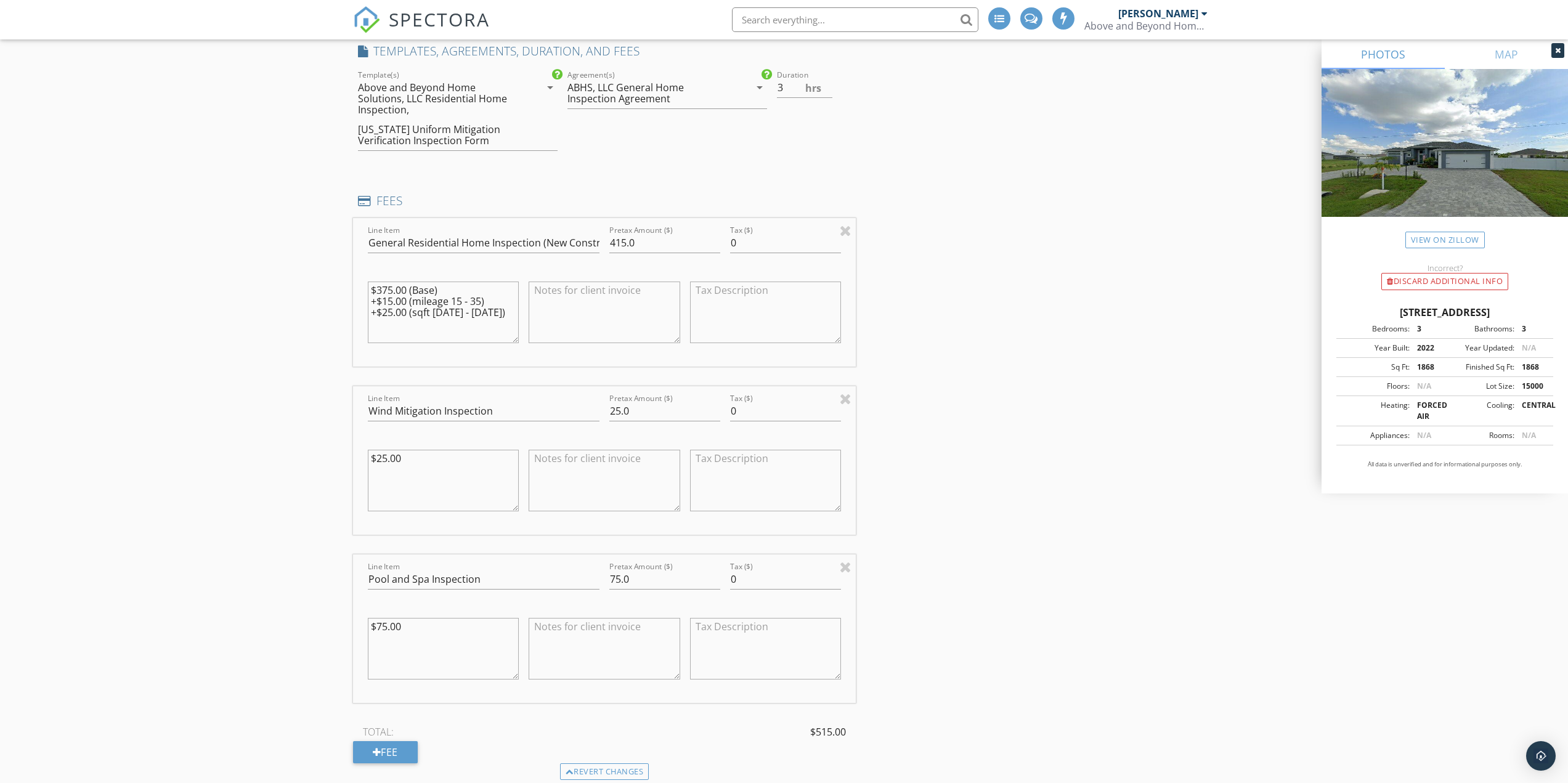
scroll to position [1109, 0]
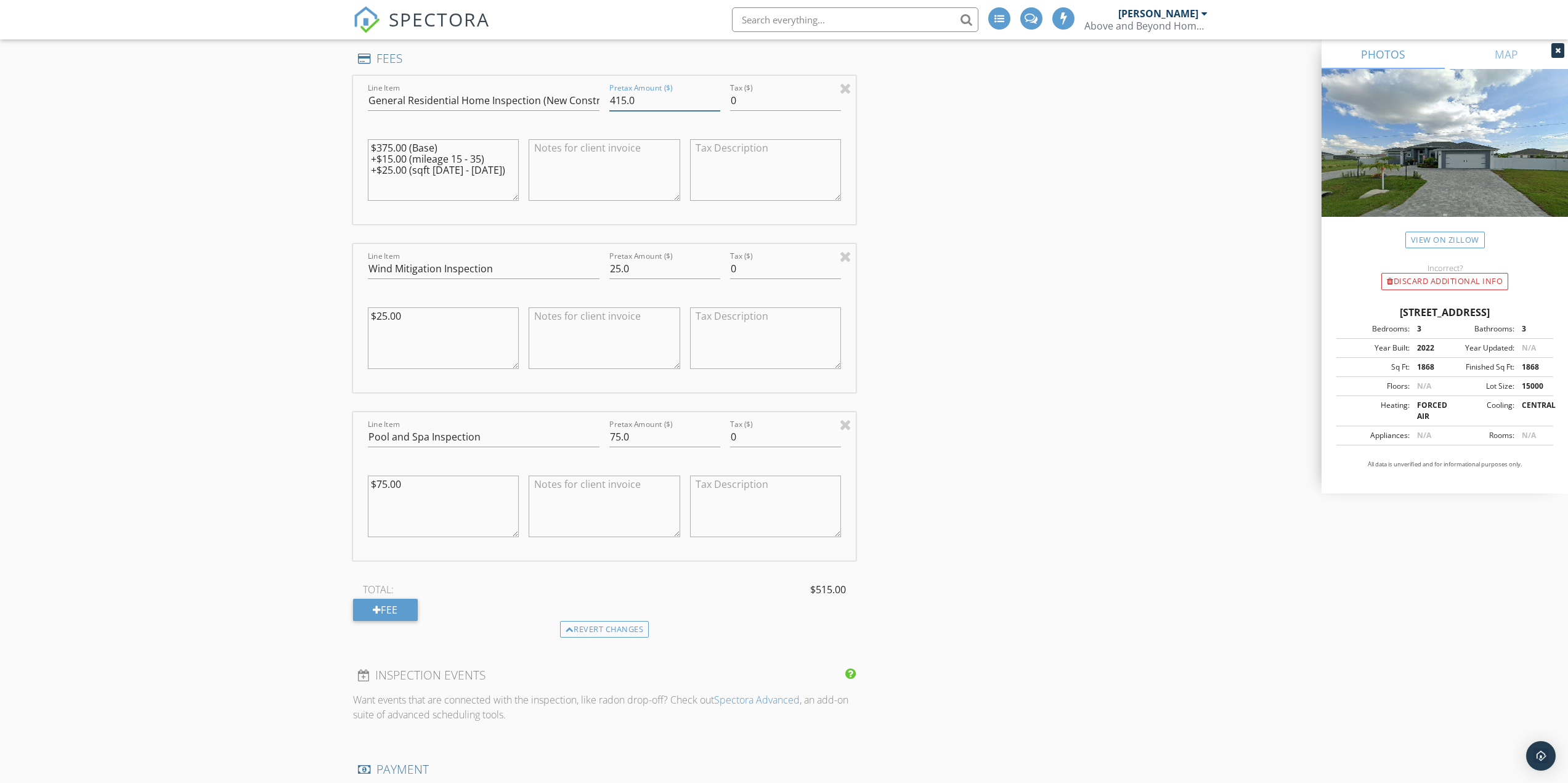
drag, startPoint x: 625, startPoint y: 89, endPoint x: 617, endPoint y: 89, distance: 8.0
click at [617, 90] on input "415.0" at bounding box center [665, 101] width 111 height 20
type input "400.0"
drag, startPoint x: 407, startPoint y: 145, endPoint x: 372, endPoint y: 146, distance: 35.0
click at [372, 146] on textarea "$375.00 (Base) +$15.00 (mileage 15 - 35) +$25.00 (sqft 1301 - 2099)" at bounding box center [444, 170] width 152 height 61
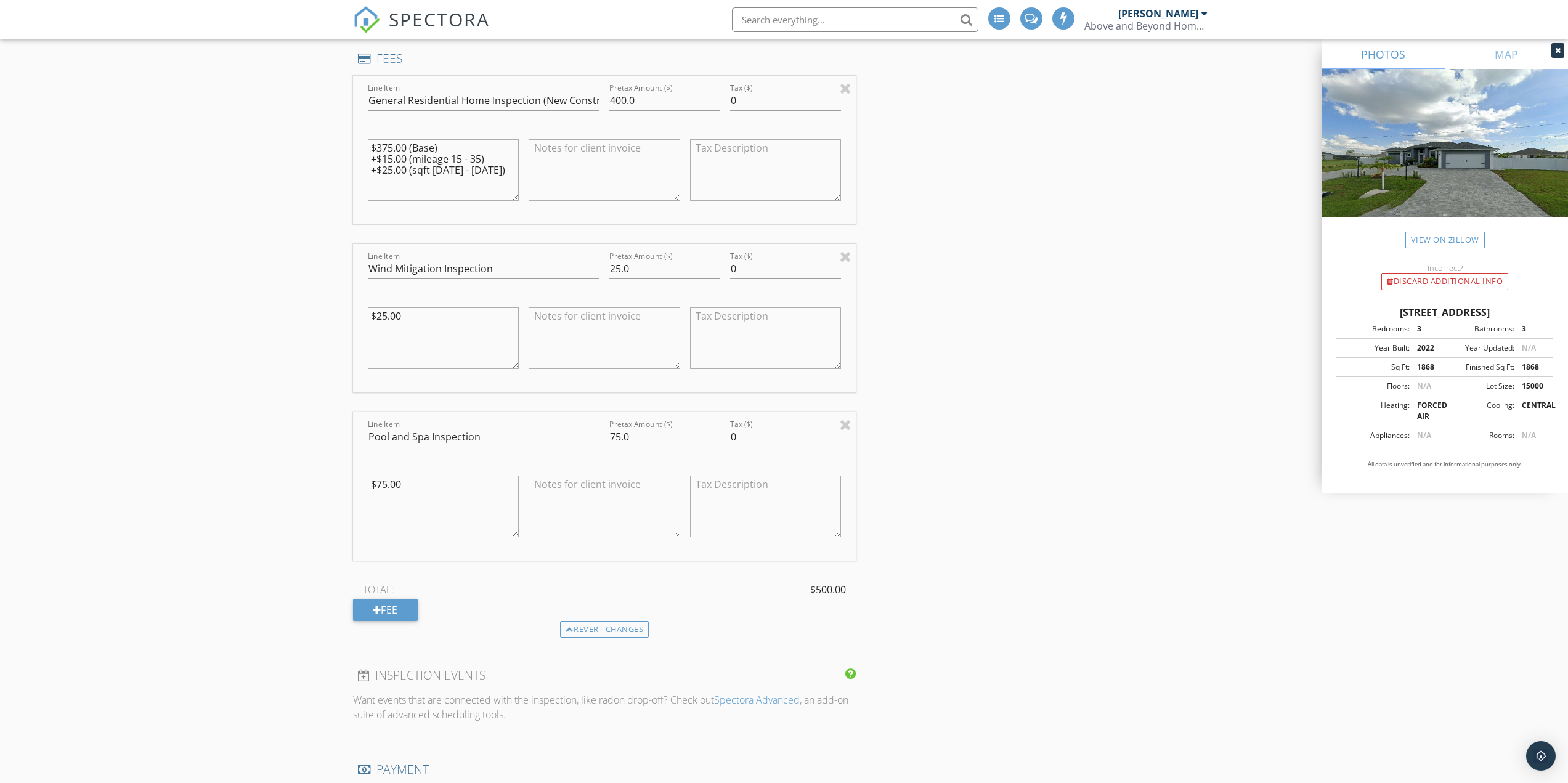
click at [505, 147] on textarea "$375.00 (Base) +$15.00 (mileage 15 - 35) +$25.00 (sqft 1301 - 2099)" at bounding box center [444, 170] width 152 height 61
drag, startPoint x: 491, startPoint y: 147, endPoint x: 369, endPoint y: 144, distance: 122.0
click at [369, 144] on textarea "$375.00 (Base) +$15.00 (mileage 15 - 35) +$25.00 (sqft 1301 - 2099)" at bounding box center [444, 170] width 152 height 61
type textarea "$375.00 (Base) +$25.00 (sqft 1301 - 2099)"
click at [339, 404] on div "New Inspection Click here to use the New Order Form INSPECTOR(S) check_box Yevg…" at bounding box center [784, 383] width 1568 height 2815
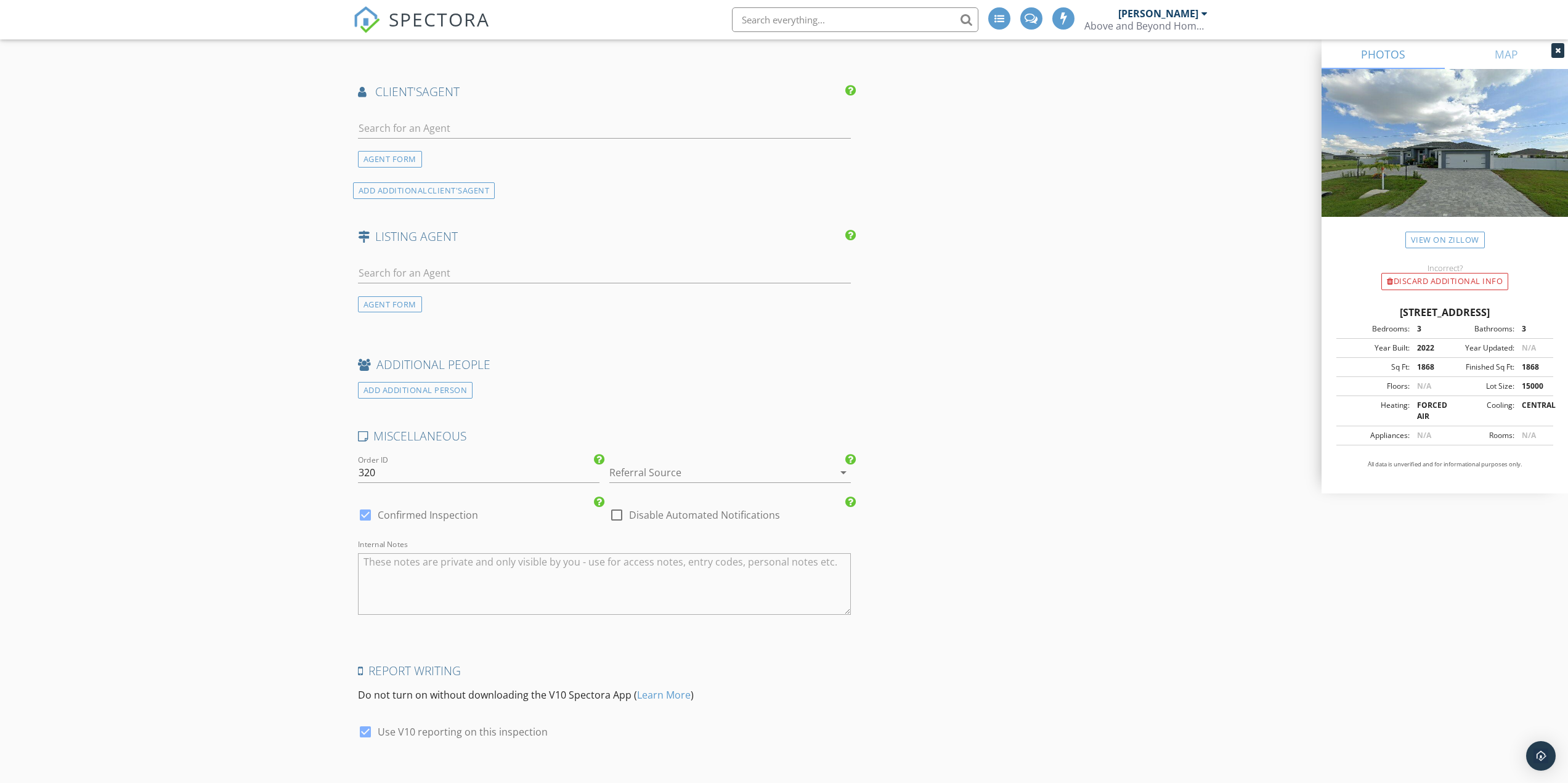
scroll to position [2105, 0]
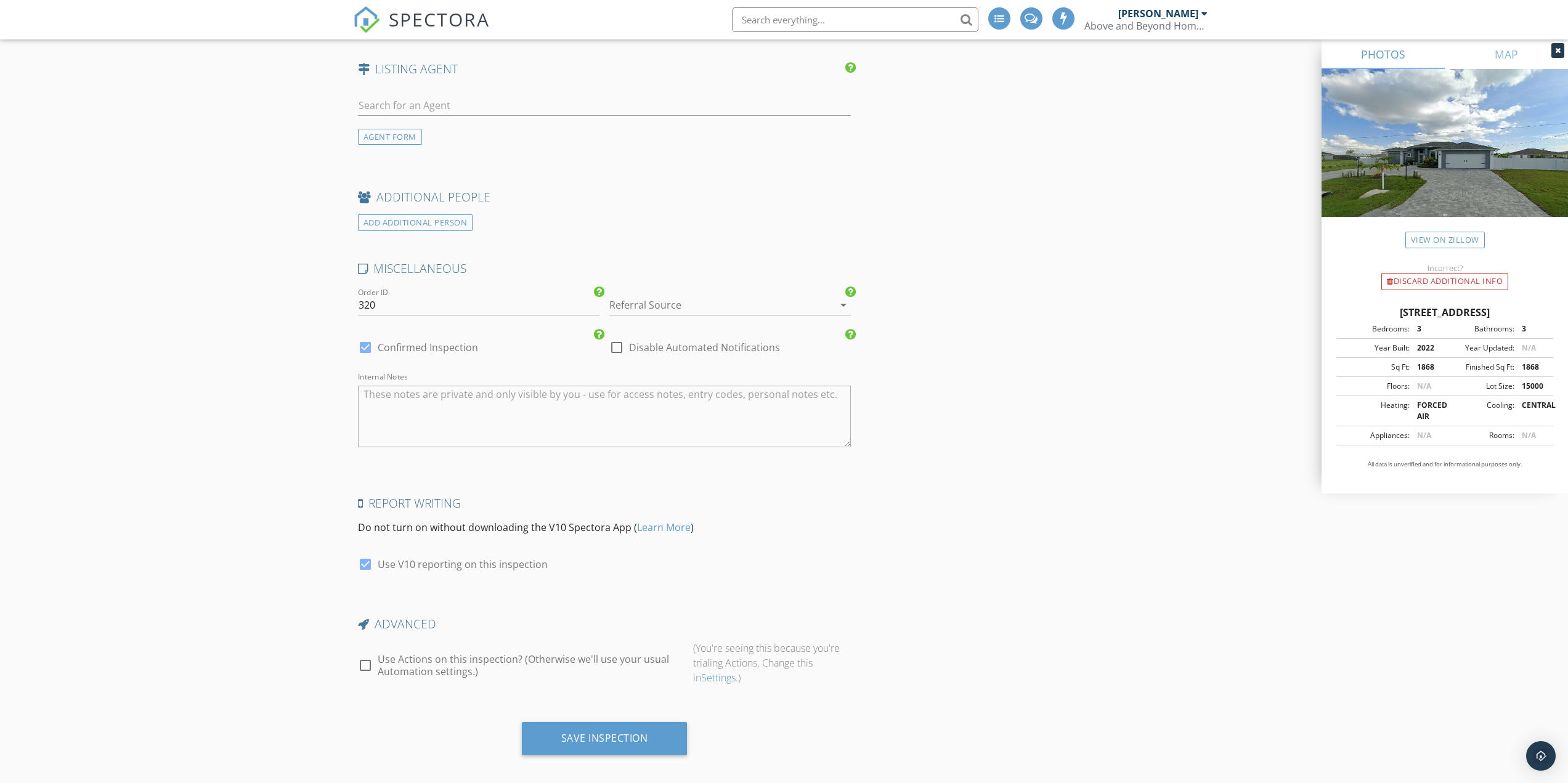
click at [365, 337] on div at bounding box center [365, 347] width 21 height 21
checkbox input "false"
checkbox input "true"
click at [610, 732] on div "Save Inspection" at bounding box center [604, 738] width 87 height 12
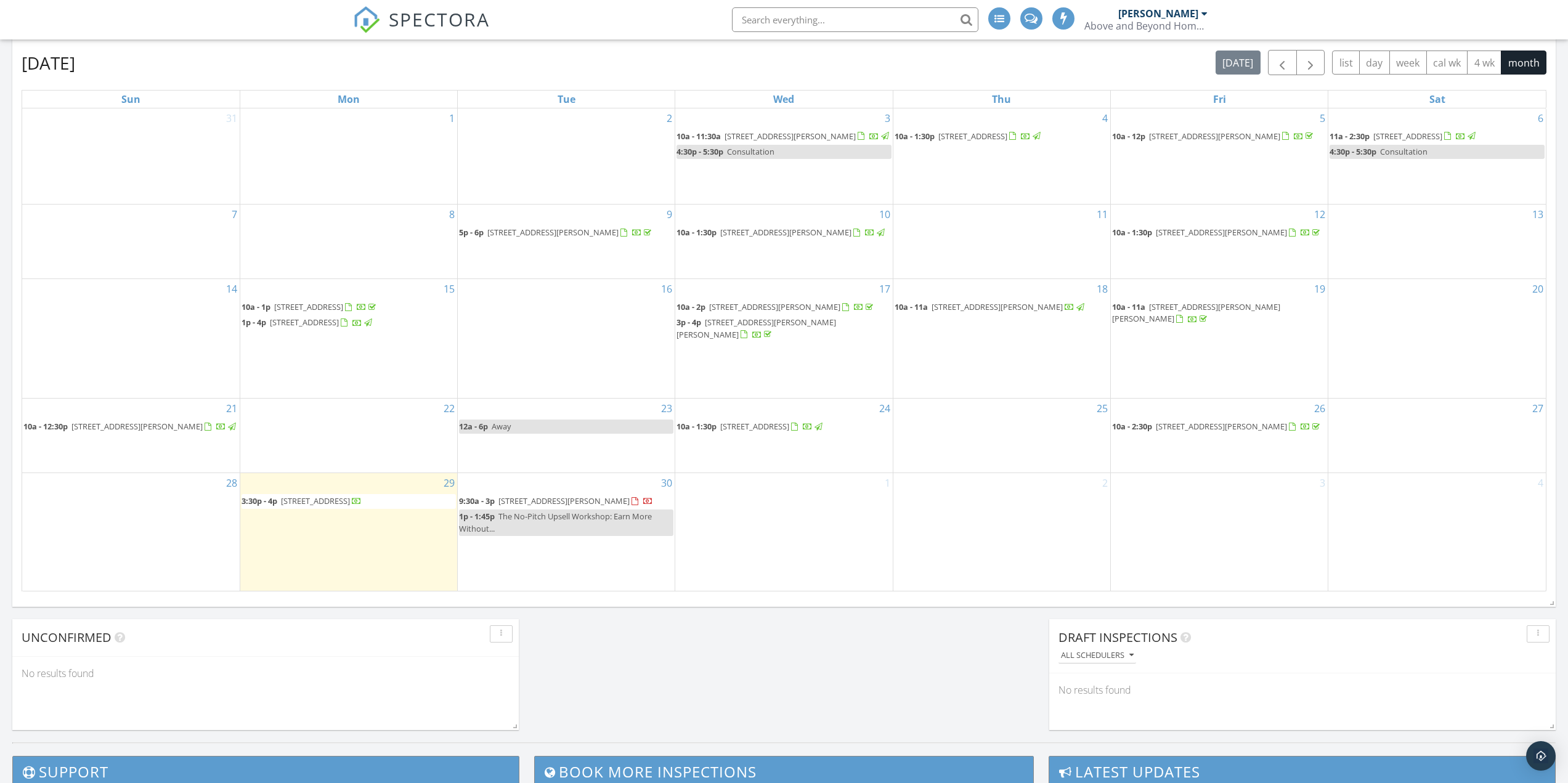
scroll to position [578, 0]
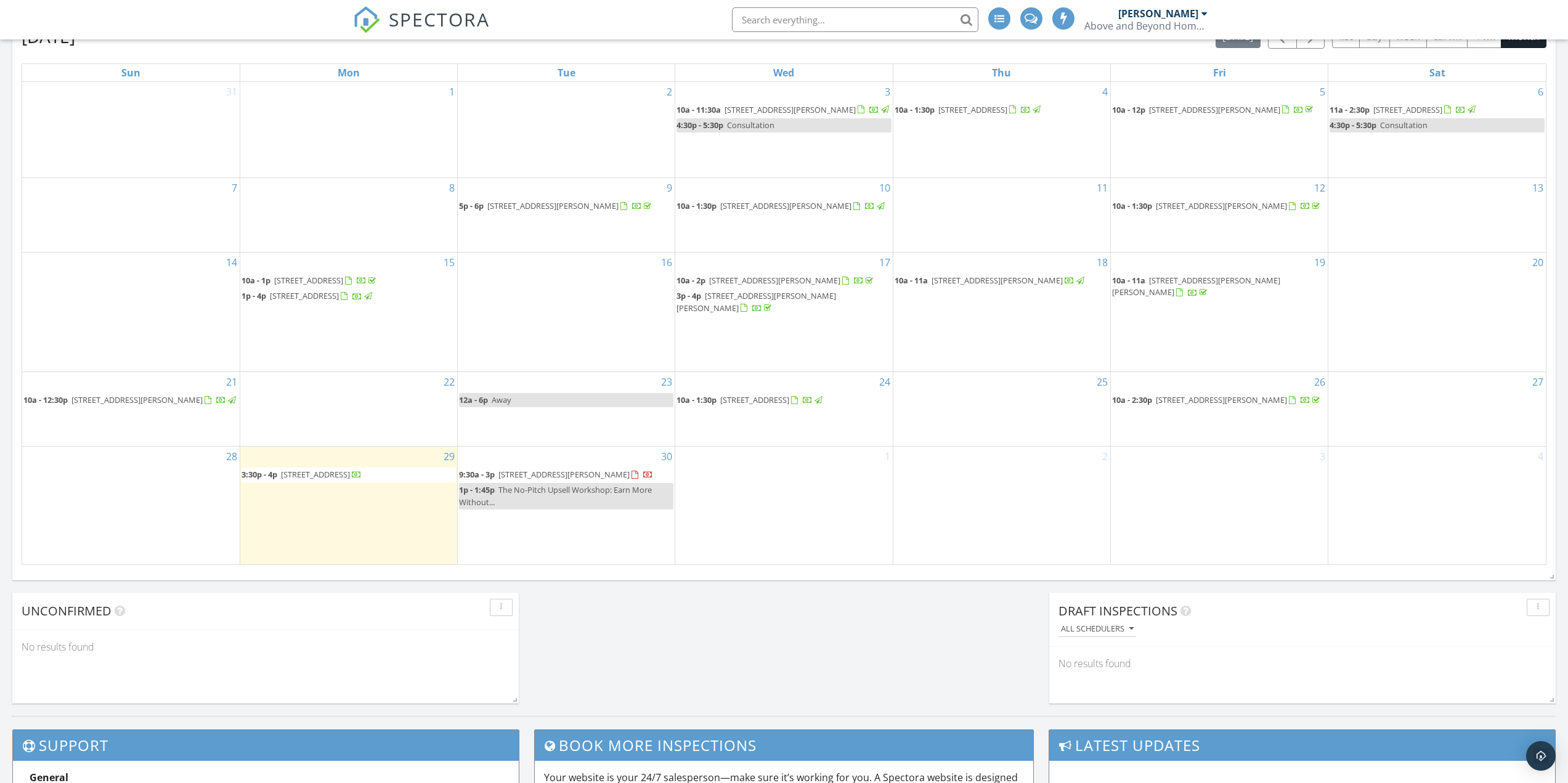
click at [635, 549] on div "30 9:30a - 3p 8155 Caloosa Rd, Fort Myers 33967 1p - 1:45p The No-Pitch Upsell …" at bounding box center [566, 505] width 217 height 118
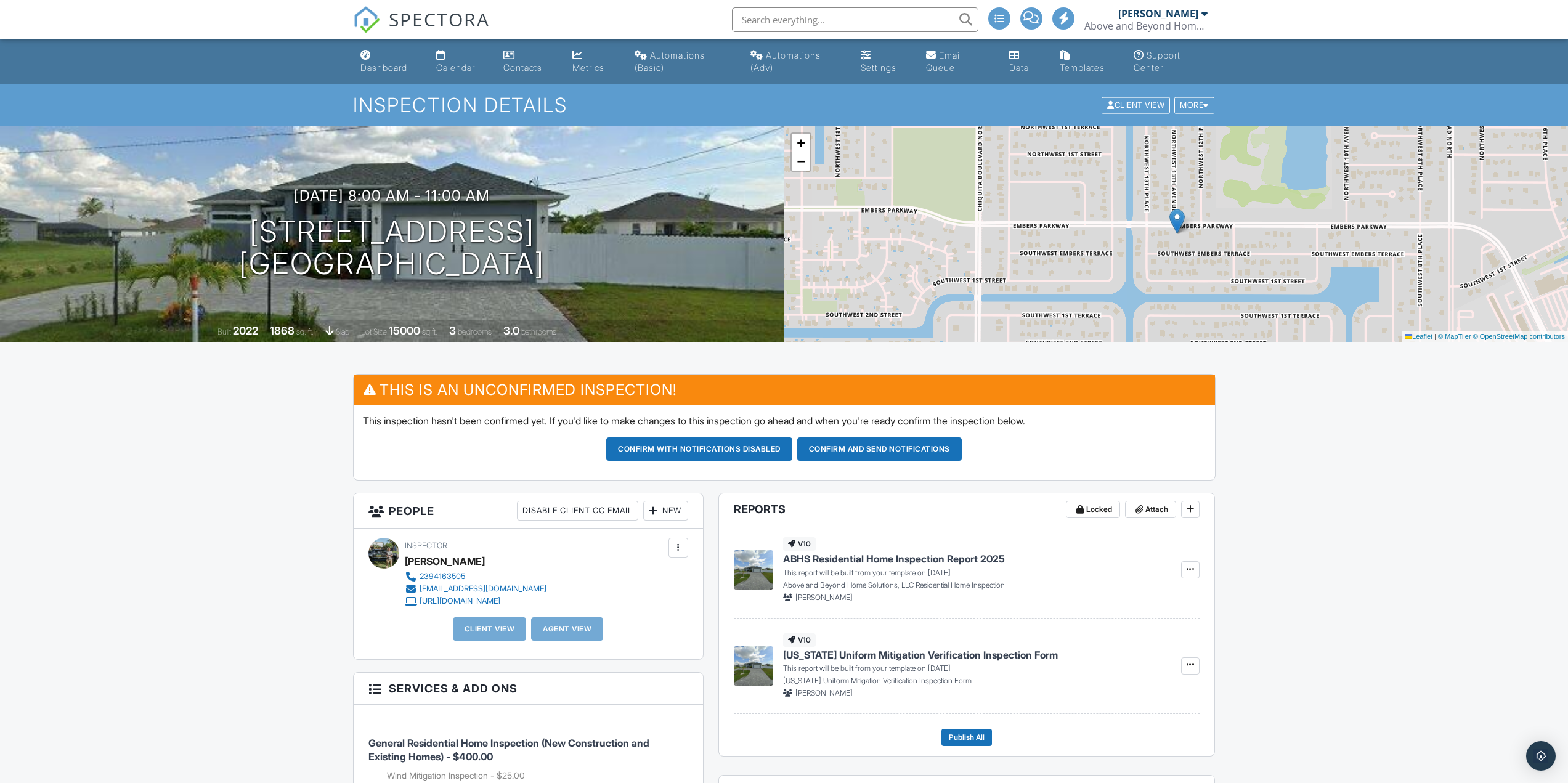
click link "Dashboard"
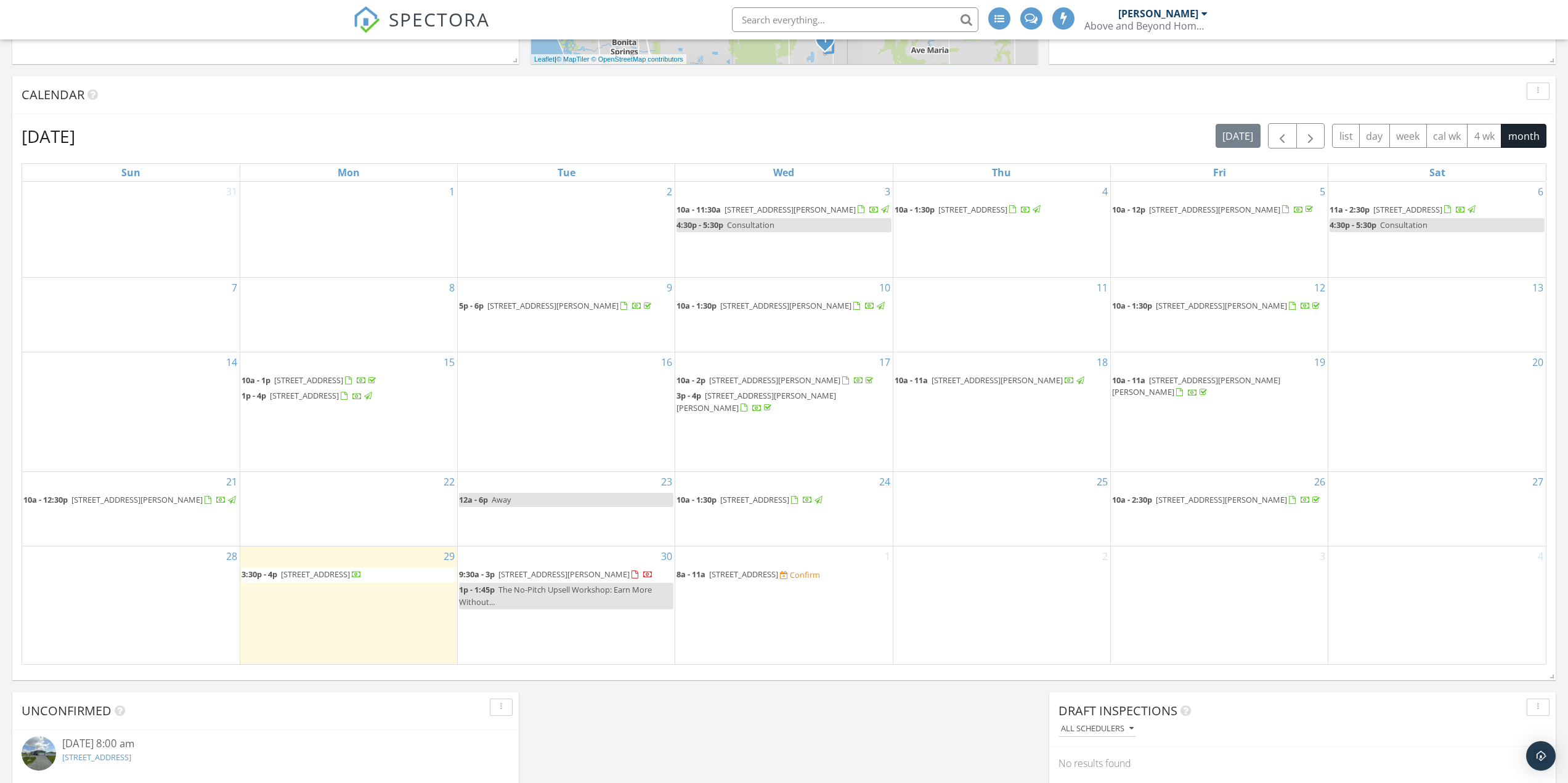
scroll to position [639, 0]
